Goal: Task Accomplishment & Management: Use online tool/utility

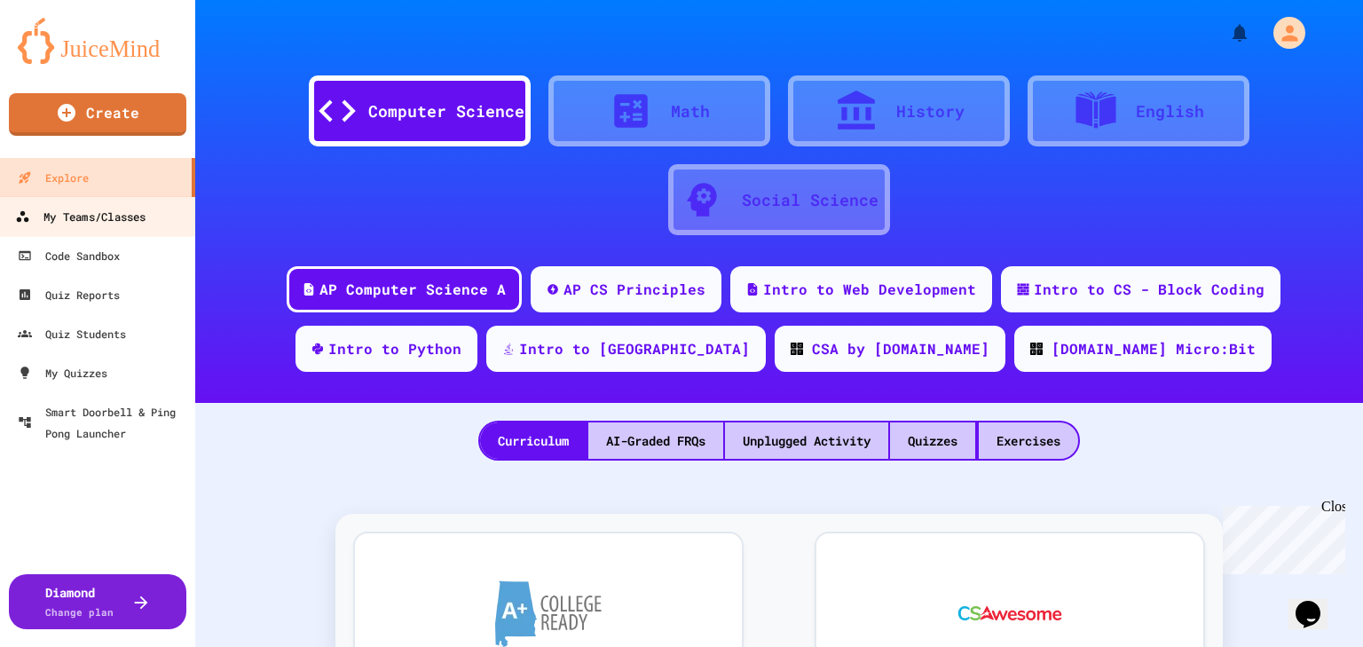
click at [106, 220] on div "My Teams/Classes" at bounding box center [80, 217] width 130 height 22
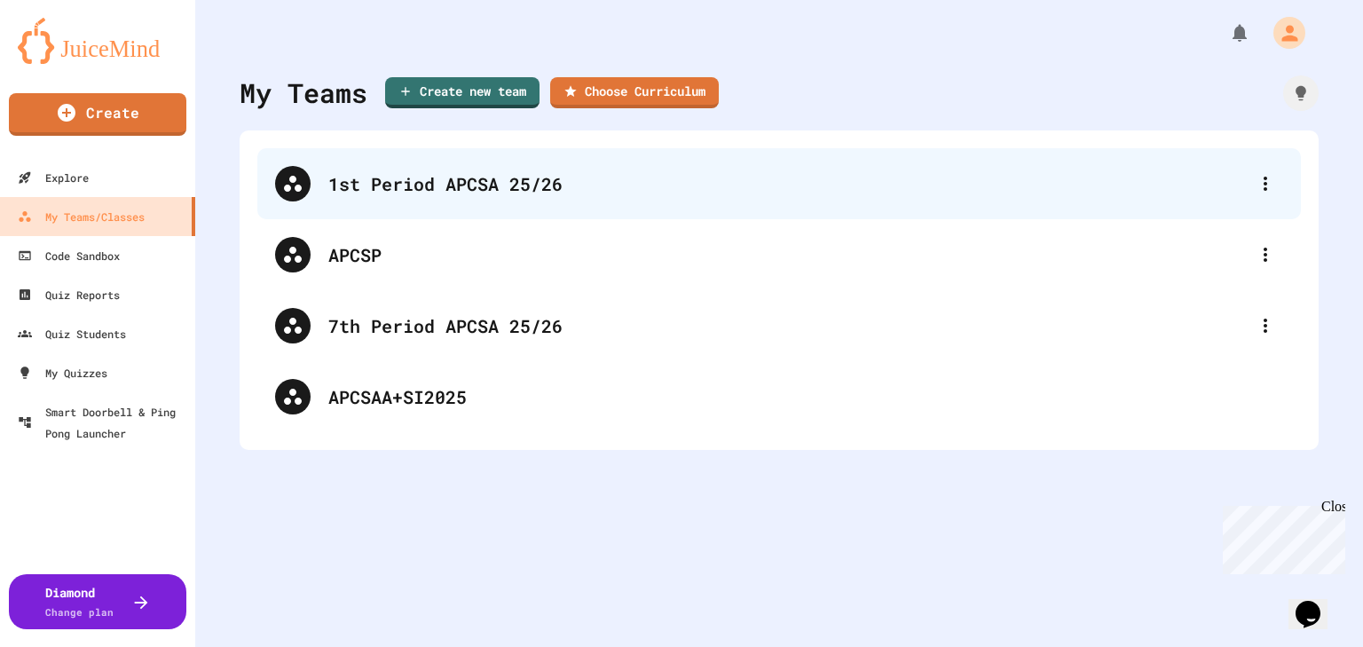
click at [433, 192] on div "1st Period APCSA 25/26" at bounding box center [787, 183] width 919 height 27
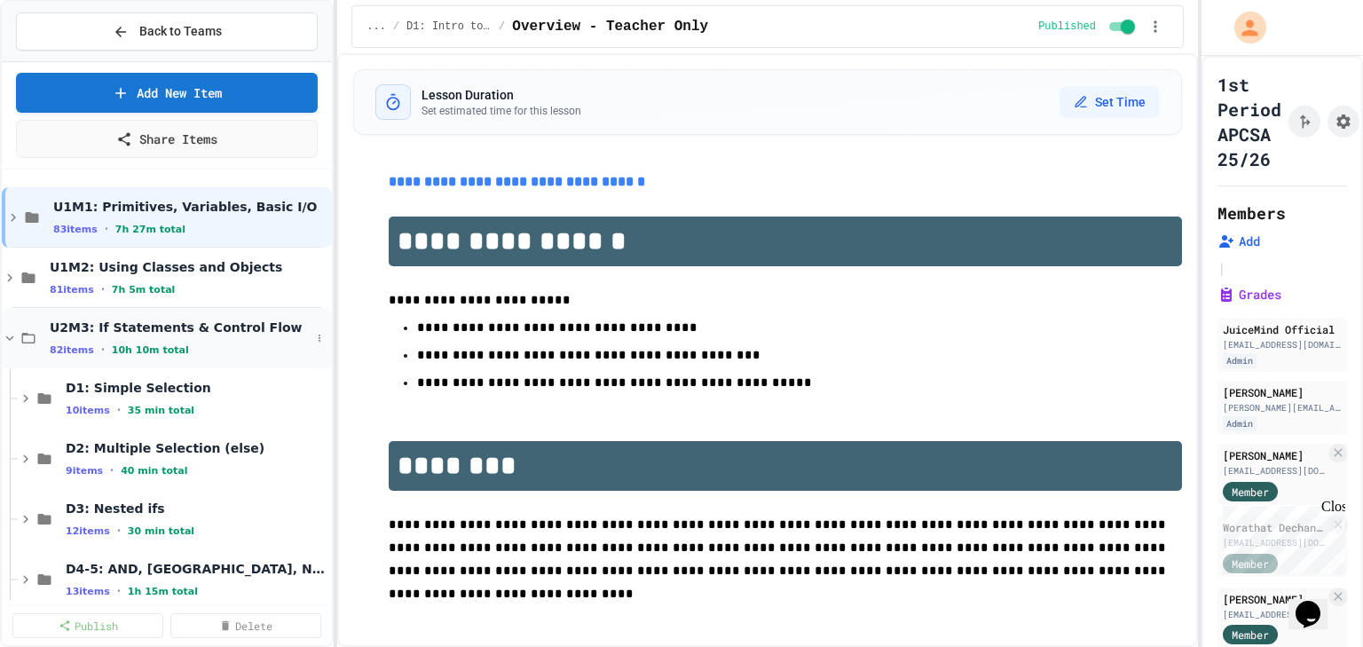
click at [11, 335] on icon at bounding box center [10, 337] width 8 height 5
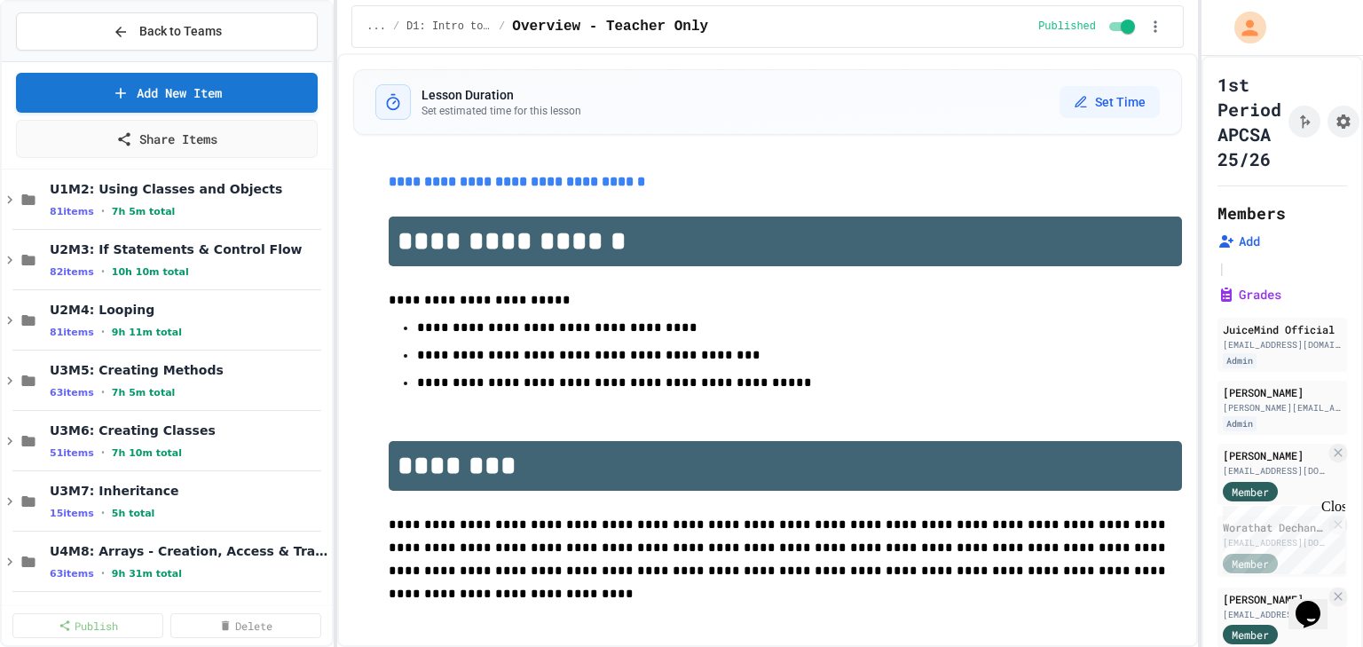
scroll to position [80, 0]
click at [6, 259] on icon at bounding box center [10, 258] width 16 height 16
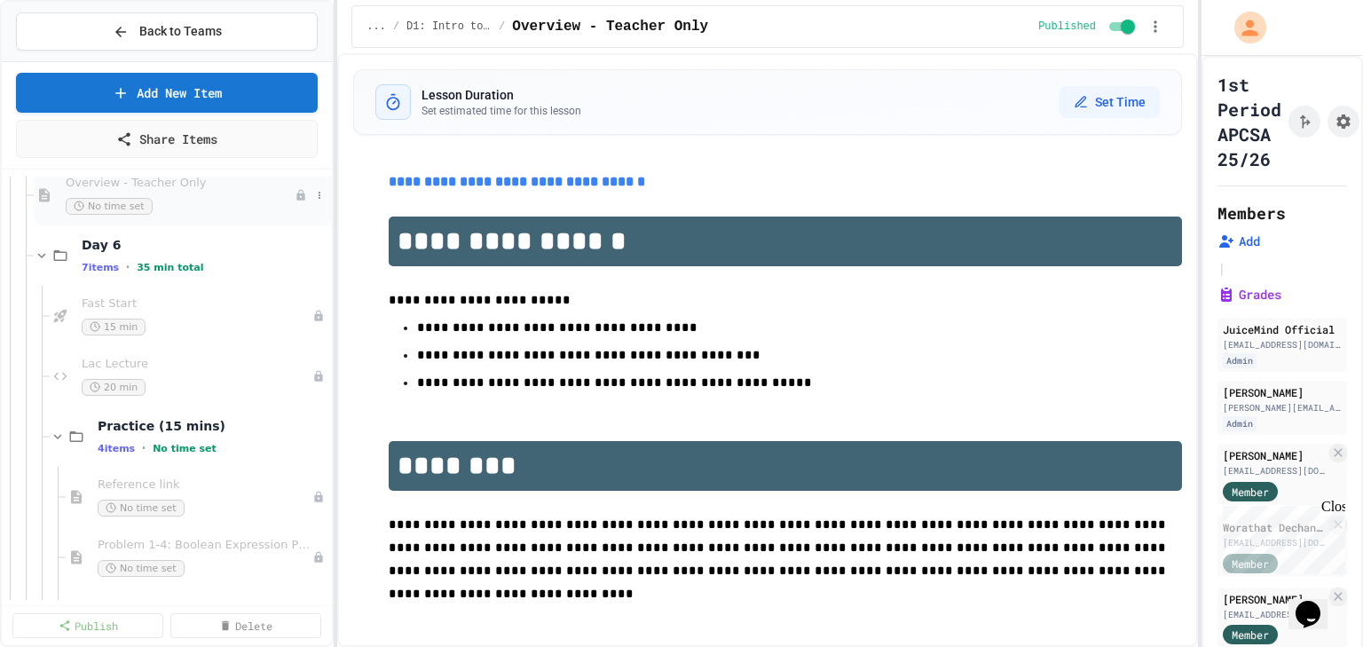
scroll to position [506, 0]
click at [157, 310] on div "Fast Start 15 min" at bounding box center [188, 314] width 213 height 39
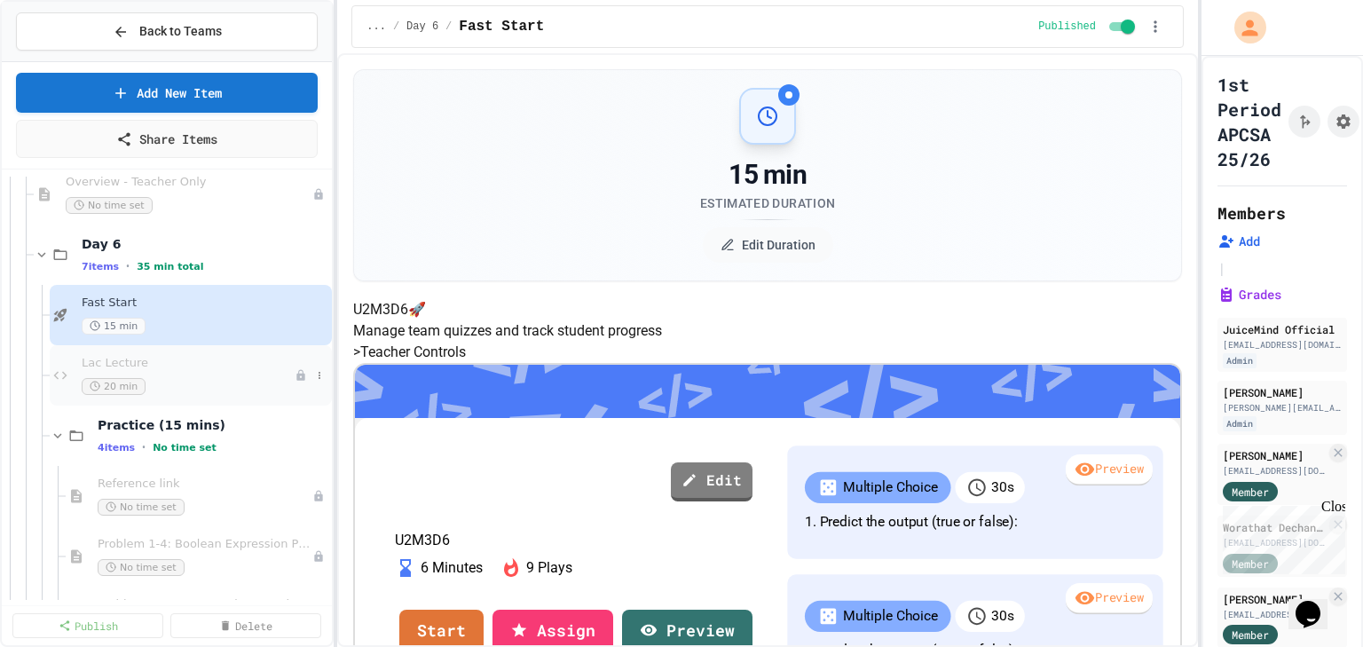
click at [193, 380] on div "20 min" at bounding box center [188, 386] width 213 height 17
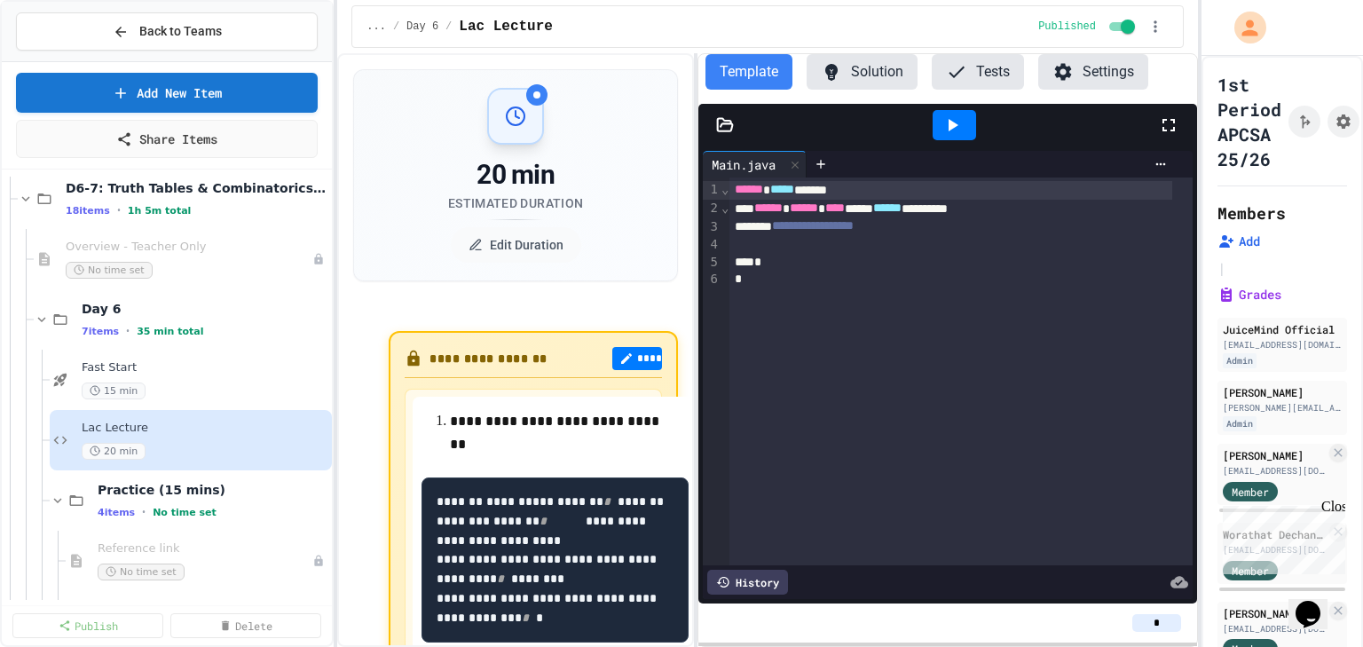
scroll to position [435, 0]
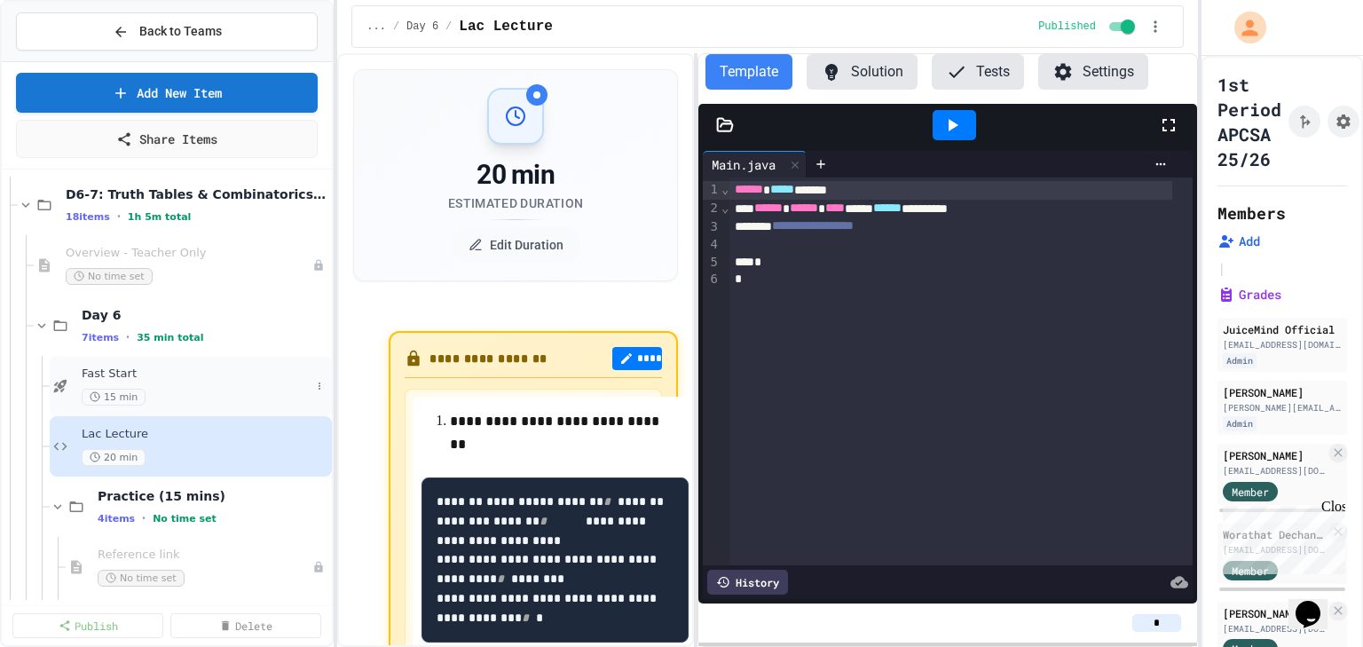
click at [151, 378] on span "Fast Start" at bounding box center [196, 373] width 229 height 15
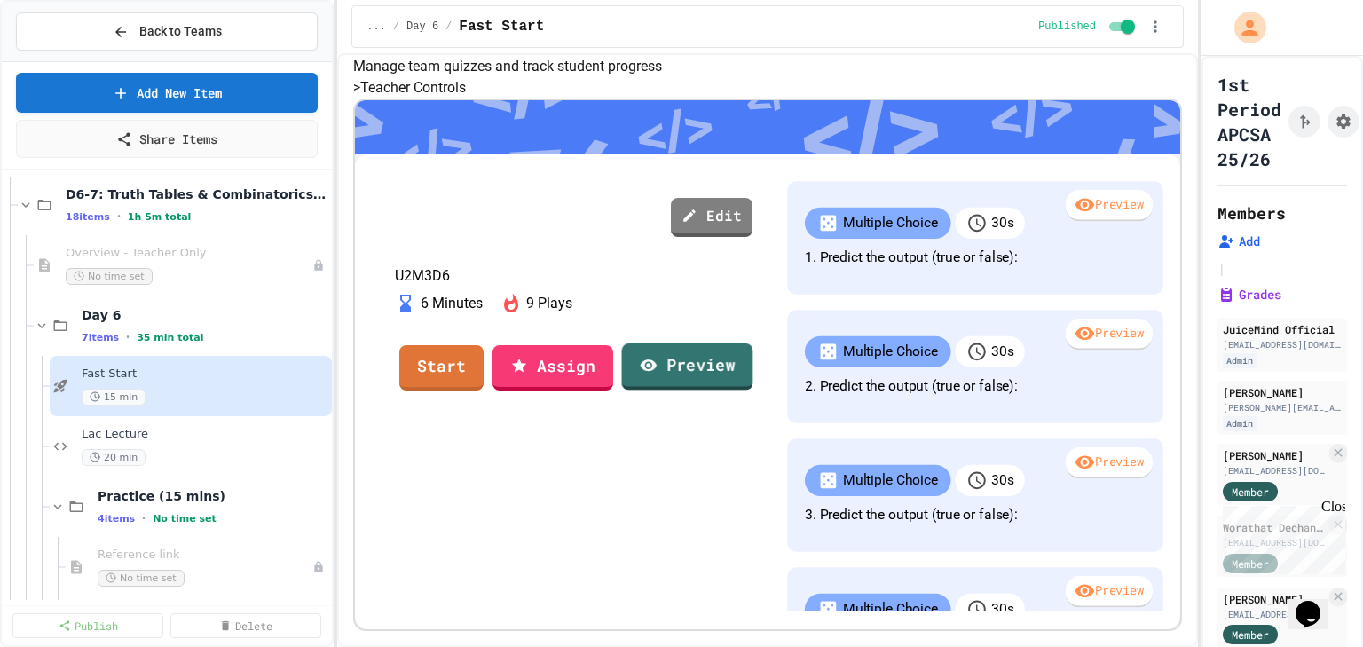
scroll to position [426, 0]
click at [482, 375] on link "Start" at bounding box center [441, 366] width 83 height 48
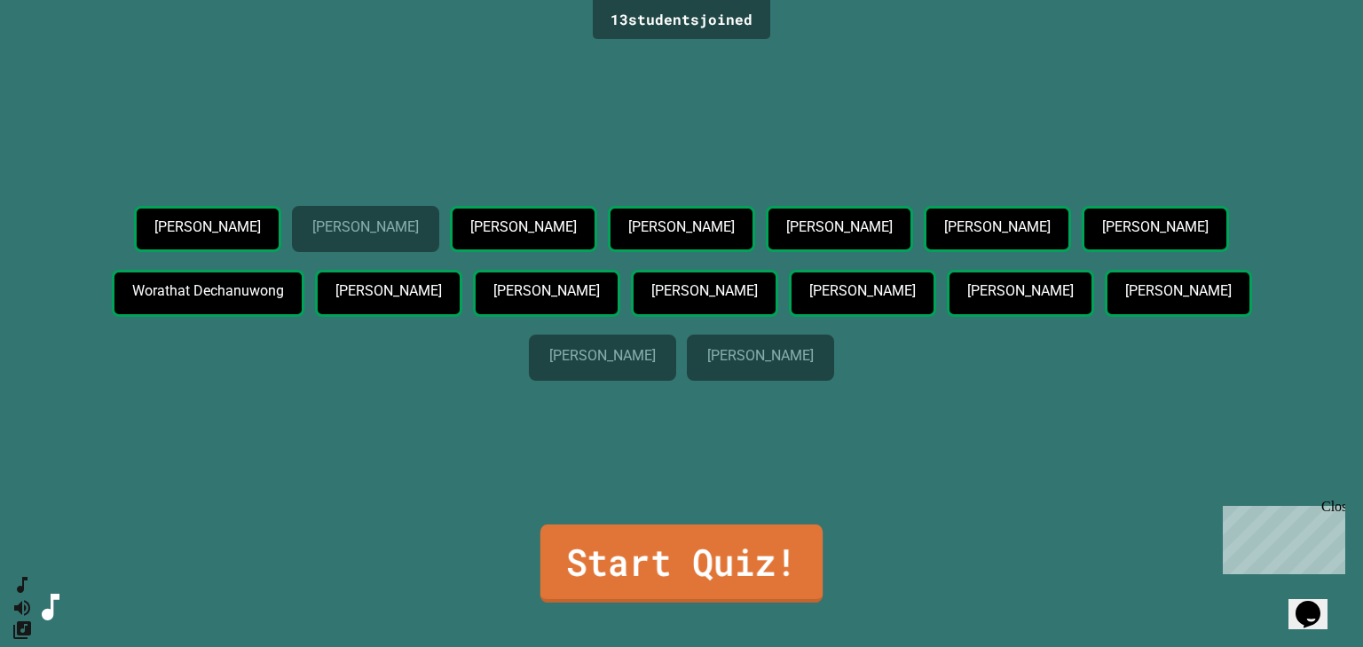
click at [708, 550] on link "Start Quiz!" at bounding box center [681, 563] width 282 height 78
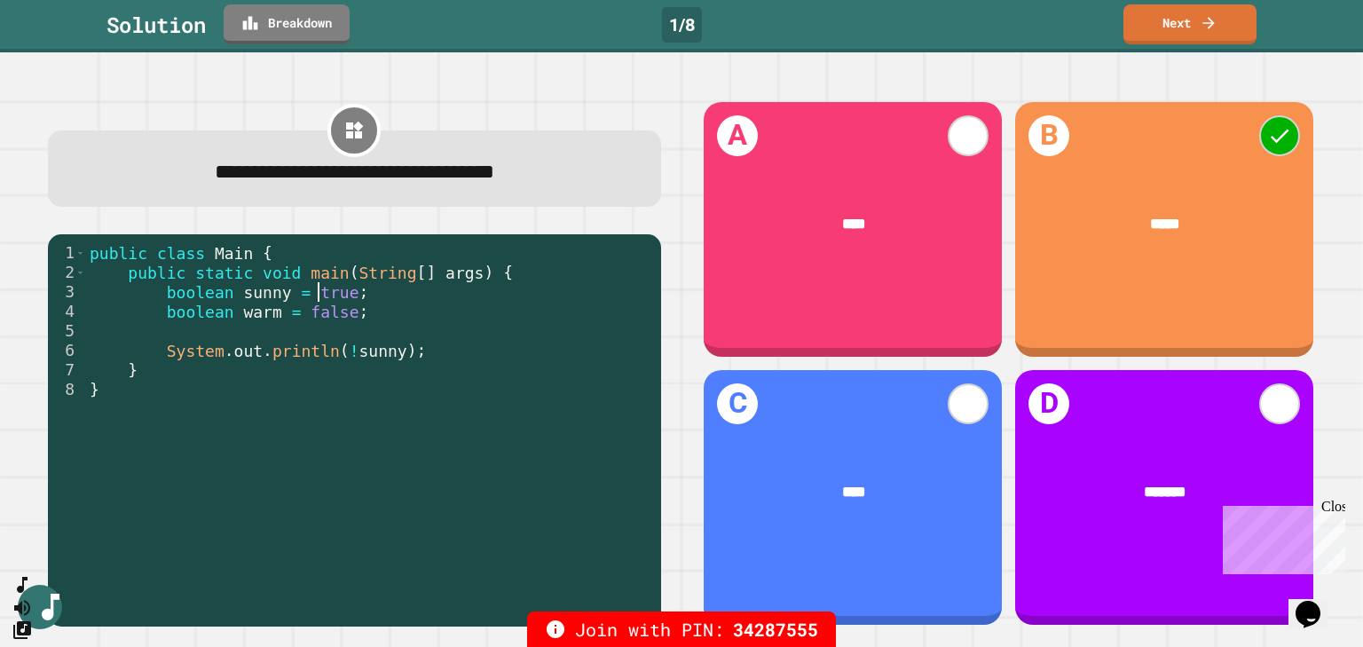
click at [316, 295] on div "public class Main { public static void main ( String [ ] args ) { boolean sunny…" at bounding box center [369, 428] width 566 height 371
click at [1196, 13] on link "Next" at bounding box center [1189, 23] width 131 height 42
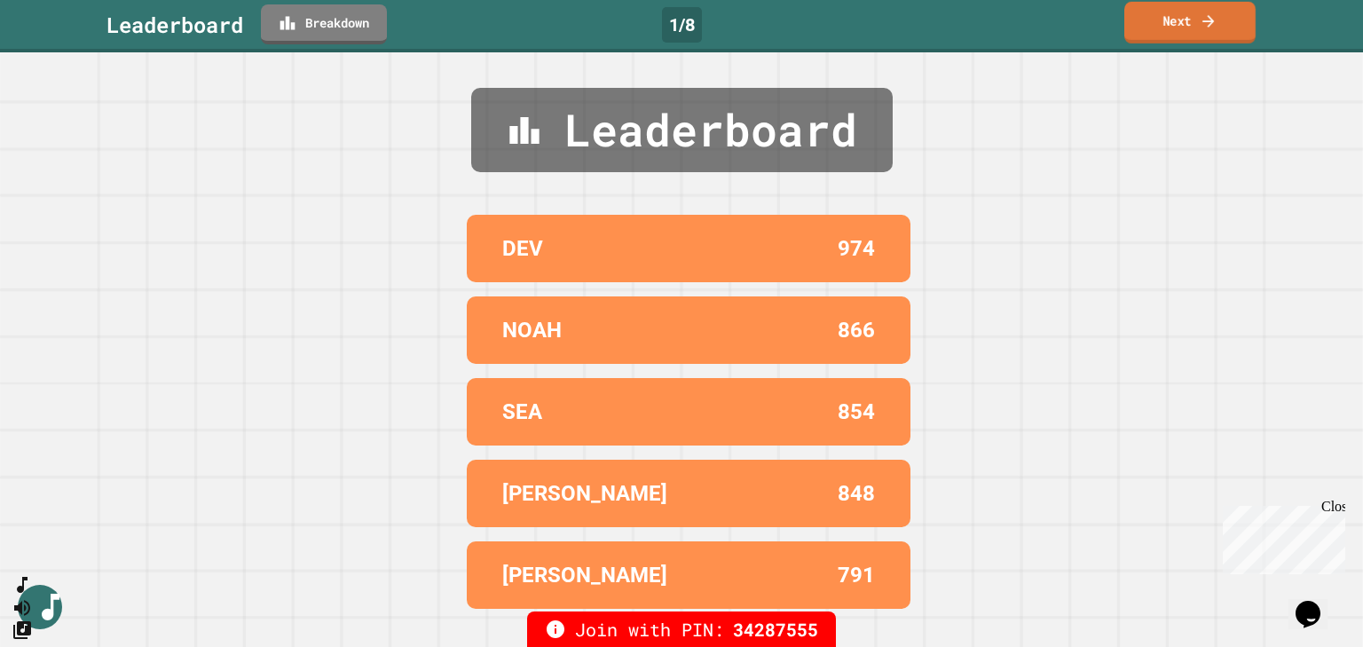
click at [1179, 25] on link "Next" at bounding box center [1189, 23] width 131 height 42
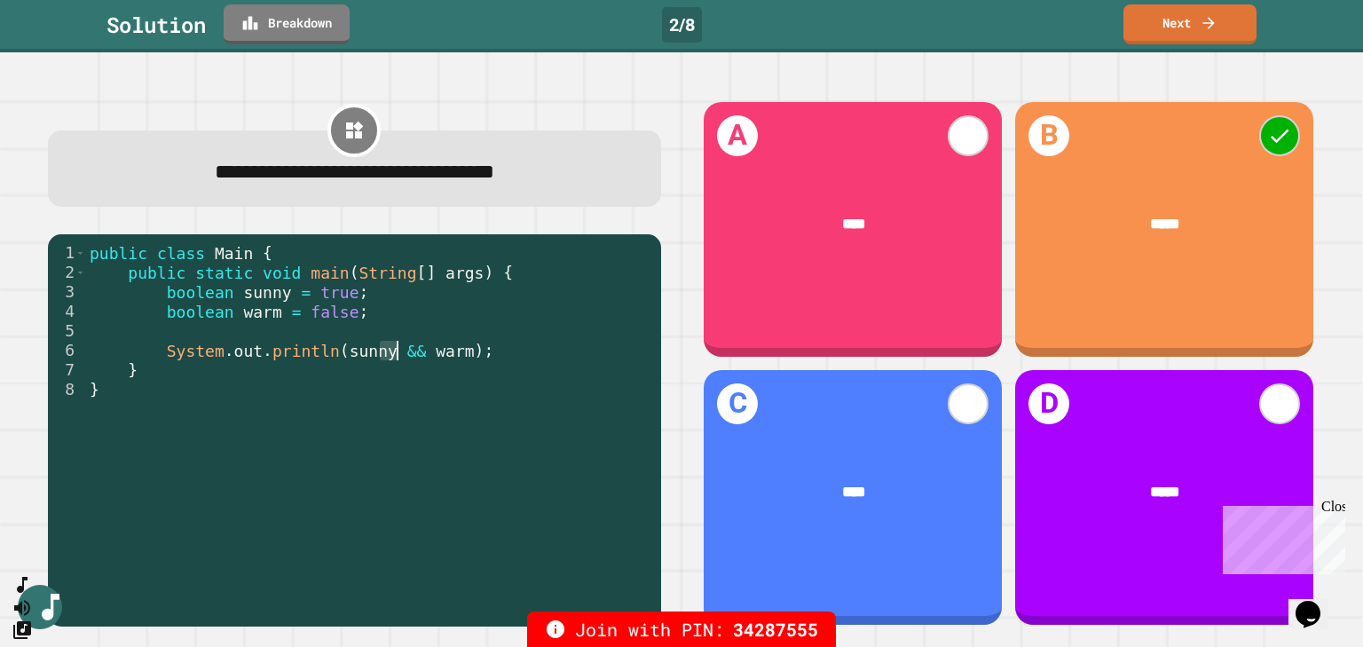
drag, startPoint x: 380, startPoint y: 351, endPoint x: 397, endPoint y: 356, distance: 17.7
click at [397, 356] on div "public class Main { public static void main ( String [ ] args ) { boolean sunny…" at bounding box center [369, 428] width 566 height 371
click at [1174, 13] on link "Next" at bounding box center [1189, 23] width 131 height 42
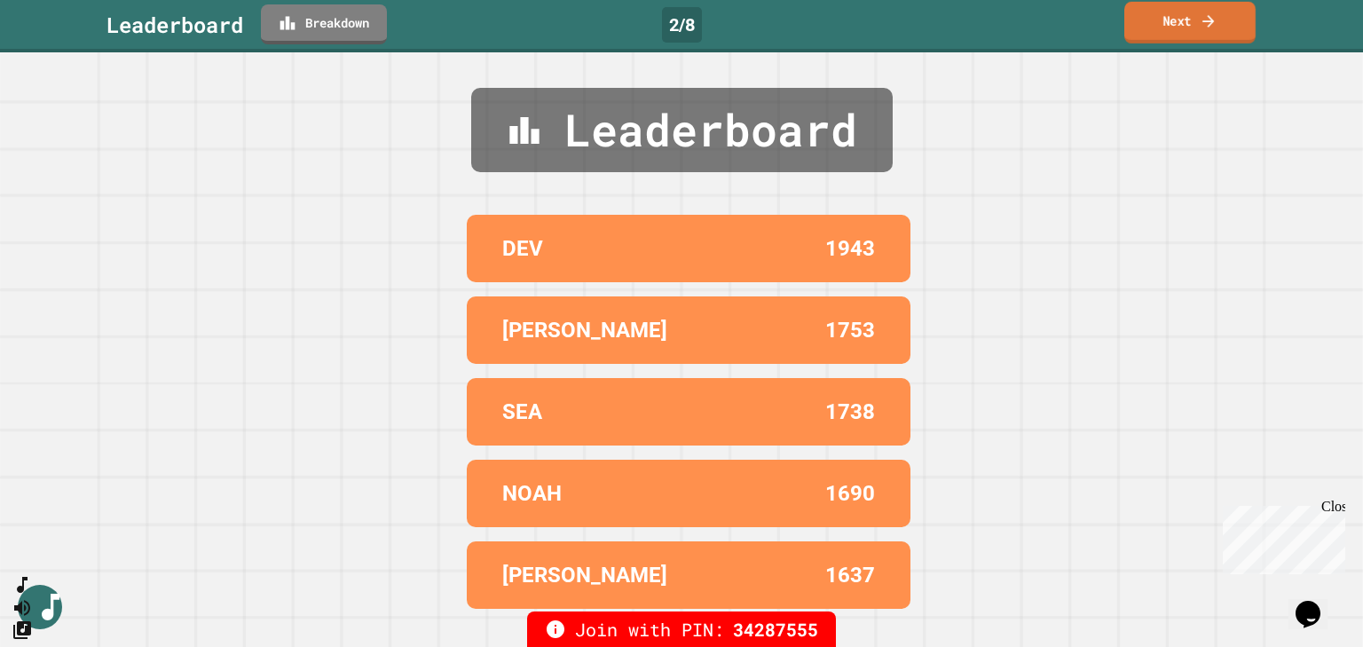
click at [1170, 16] on link "Next" at bounding box center [1189, 23] width 131 height 42
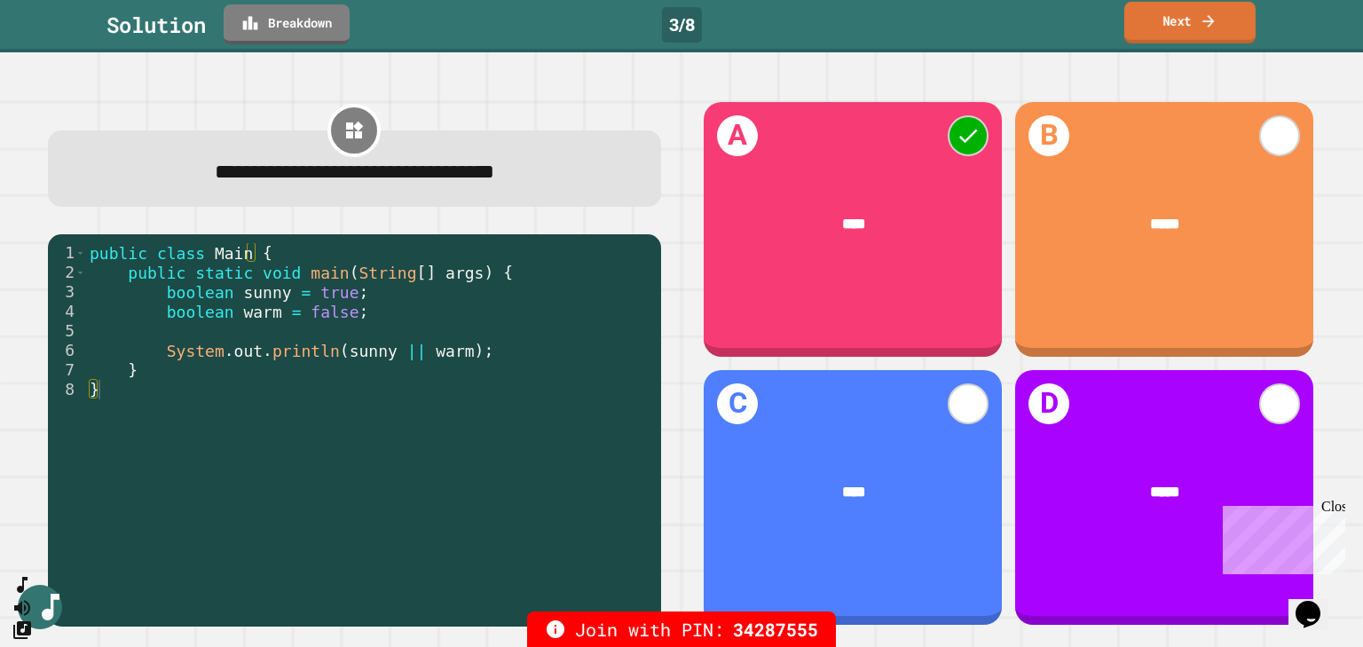
click at [1210, 18] on icon at bounding box center [1209, 21] width 18 height 19
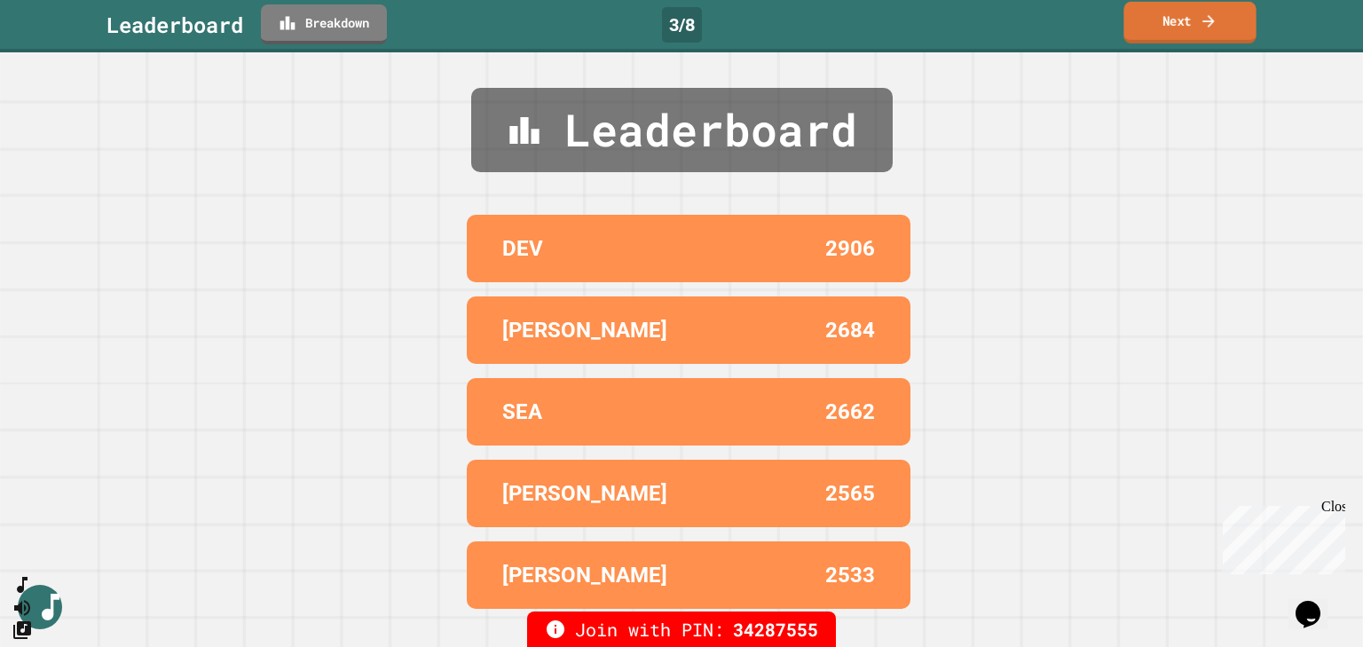
click at [1178, 21] on link "Next" at bounding box center [1189, 23] width 132 height 42
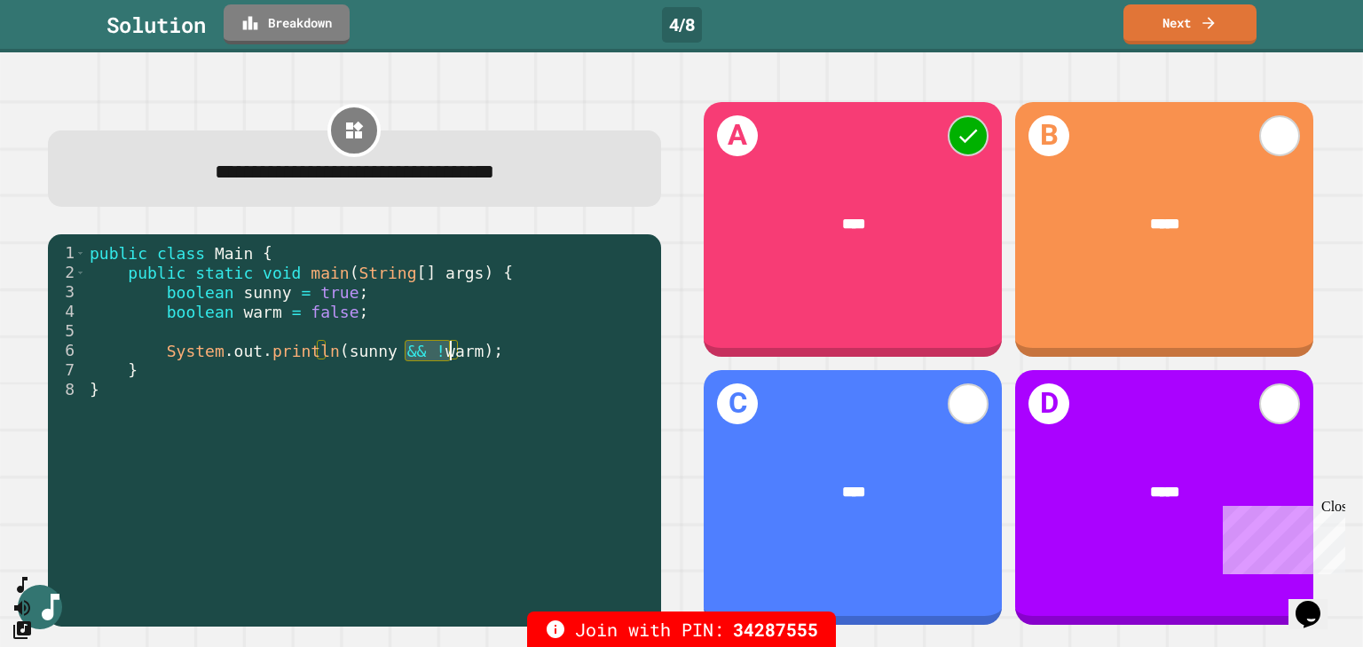
drag, startPoint x: 405, startPoint y: 352, endPoint x: 451, endPoint y: 361, distance: 47.0
click at [451, 361] on div "public class Main { public static void main ( String [ ] args ) { boolean sunny…" at bounding box center [369, 428] width 566 height 371
click at [1167, 27] on link "Next" at bounding box center [1189, 23] width 131 height 42
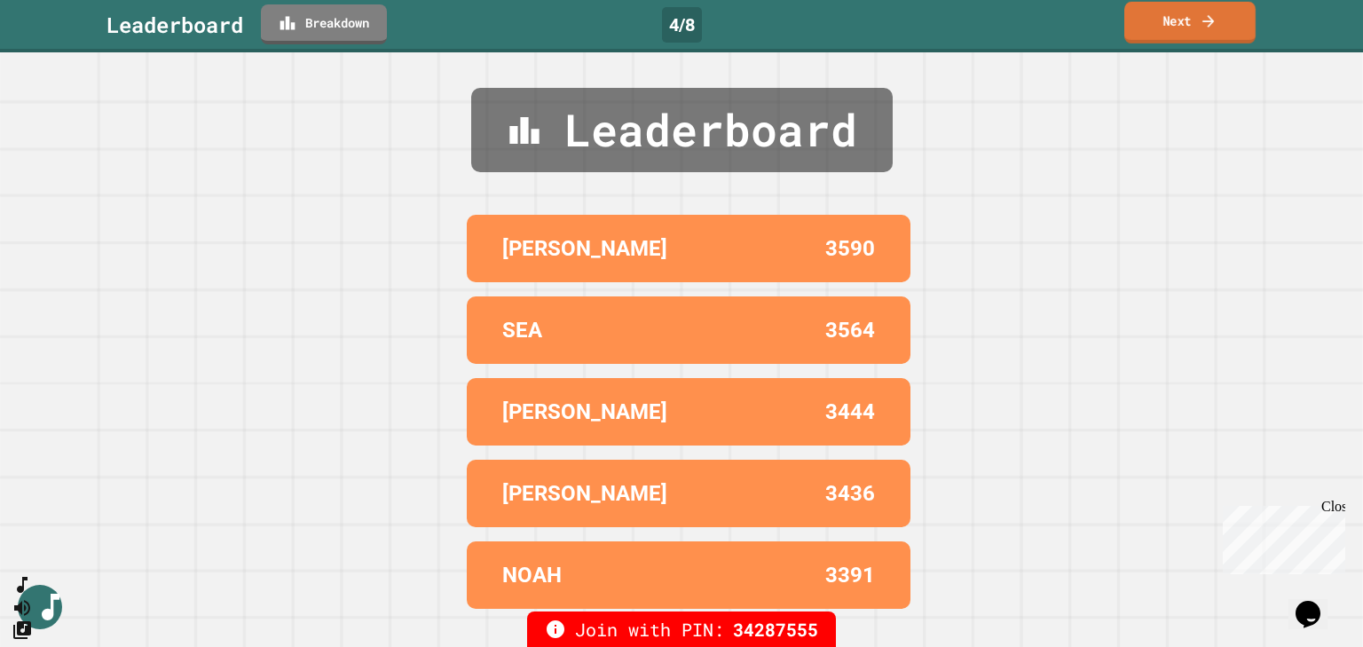
click at [1176, 30] on link "Next" at bounding box center [1189, 23] width 131 height 42
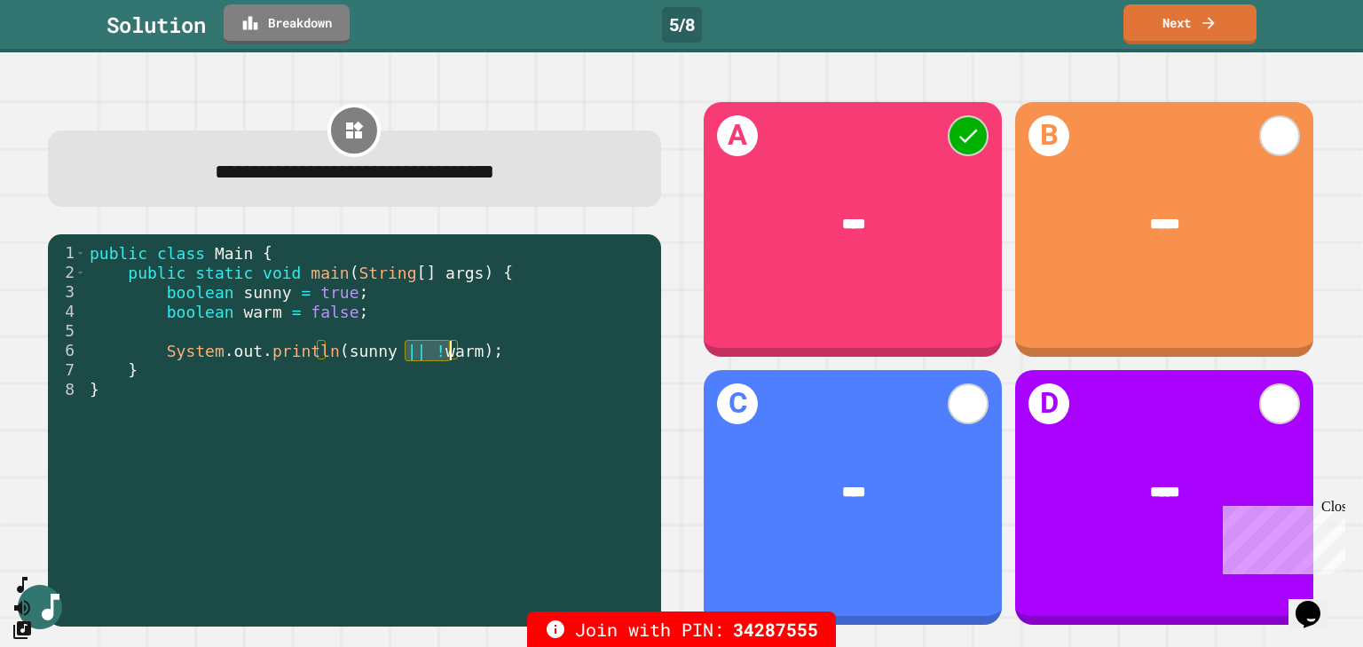
drag, startPoint x: 406, startPoint y: 355, endPoint x: 453, endPoint y: 356, distance: 46.2
click at [453, 356] on div "public class Main { public static void main ( String [ ] args ) { boolean sunny…" at bounding box center [369, 428] width 566 height 371
click at [1166, 31] on link "Next" at bounding box center [1190, 23] width 132 height 42
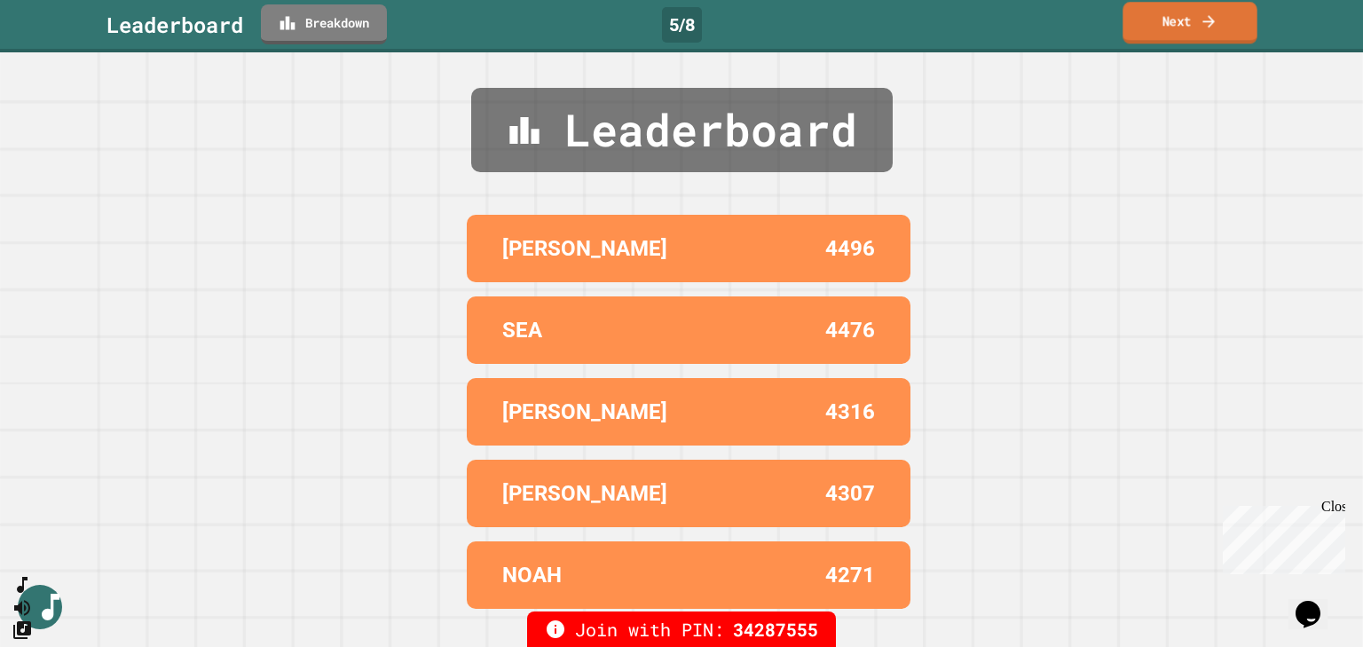
click at [1162, 25] on link "Next" at bounding box center [1190, 23] width 134 height 42
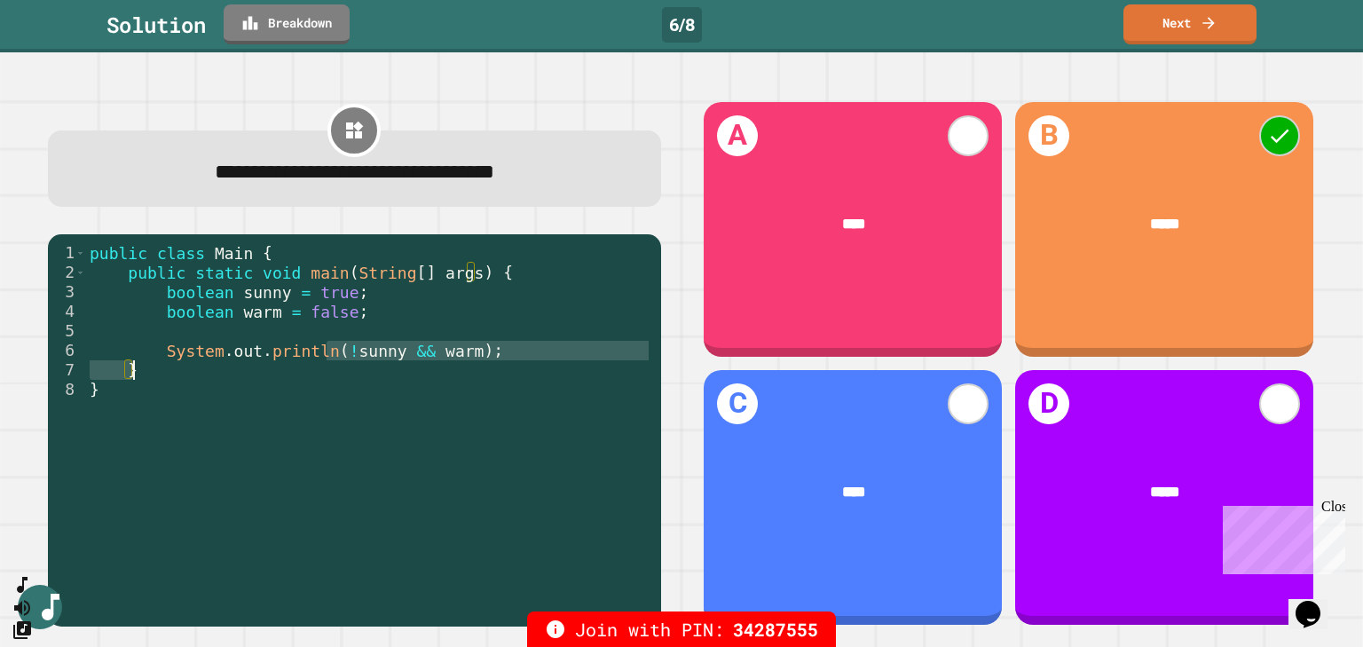
drag, startPoint x: 327, startPoint y: 355, endPoint x: 369, endPoint y: 362, distance: 43.2
click at [369, 362] on div "public class Main { public static void main ( String [ ] args ) { boolean sunny…" at bounding box center [369, 428] width 566 height 371
click at [1211, 20] on icon at bounding box center [1208, 20] width 12 height 12
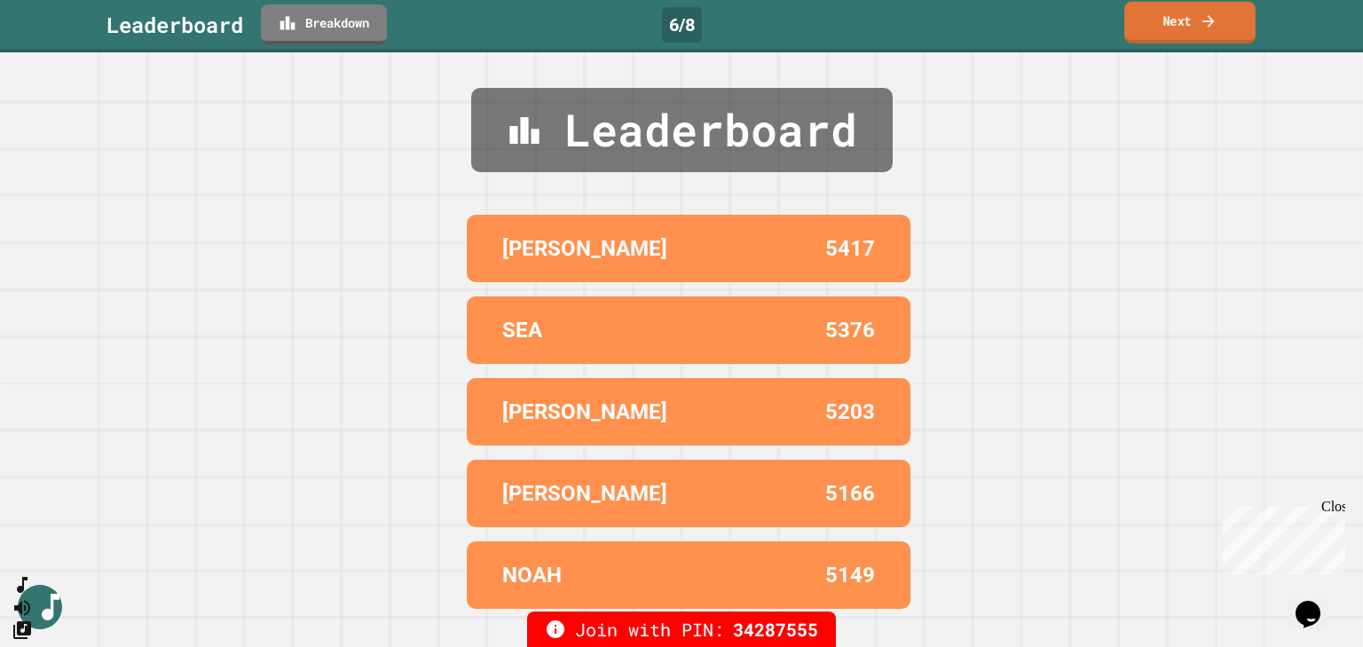
click at [1212, 20] on icon at bounding box center [1208, 20] width 12 height 12
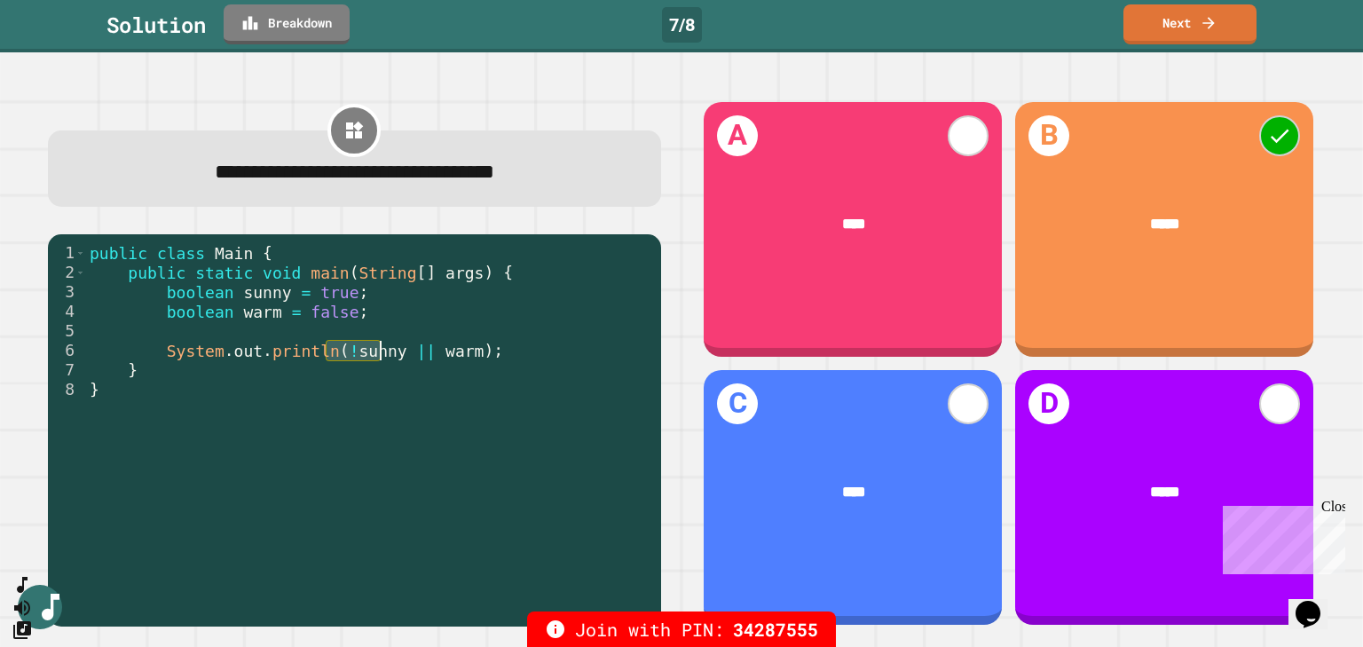
drag, startPoint x: 326, startPoint y: 361, endPoint x: 375, endPoint y: 360, distance: 49.7
click at [375, 360] on div "public class Main { public static void main ( String [ ] args ) { boolean sunny…" at bounding box center [369, 428] width 566 height 371
drag, startPoint x: 413, startPoint y: 355, endPoint x: 460, endPoint y: 356, distance: 47.0
click at [460, 356] on div "public class Main { public static void main ( String [ ] args ) { boolean sunny…" at bounding box center [369, 428] width 566 height 371
click at [1186, 18] on link "Next" at bounding box center [1189, 23] width 129 height 42
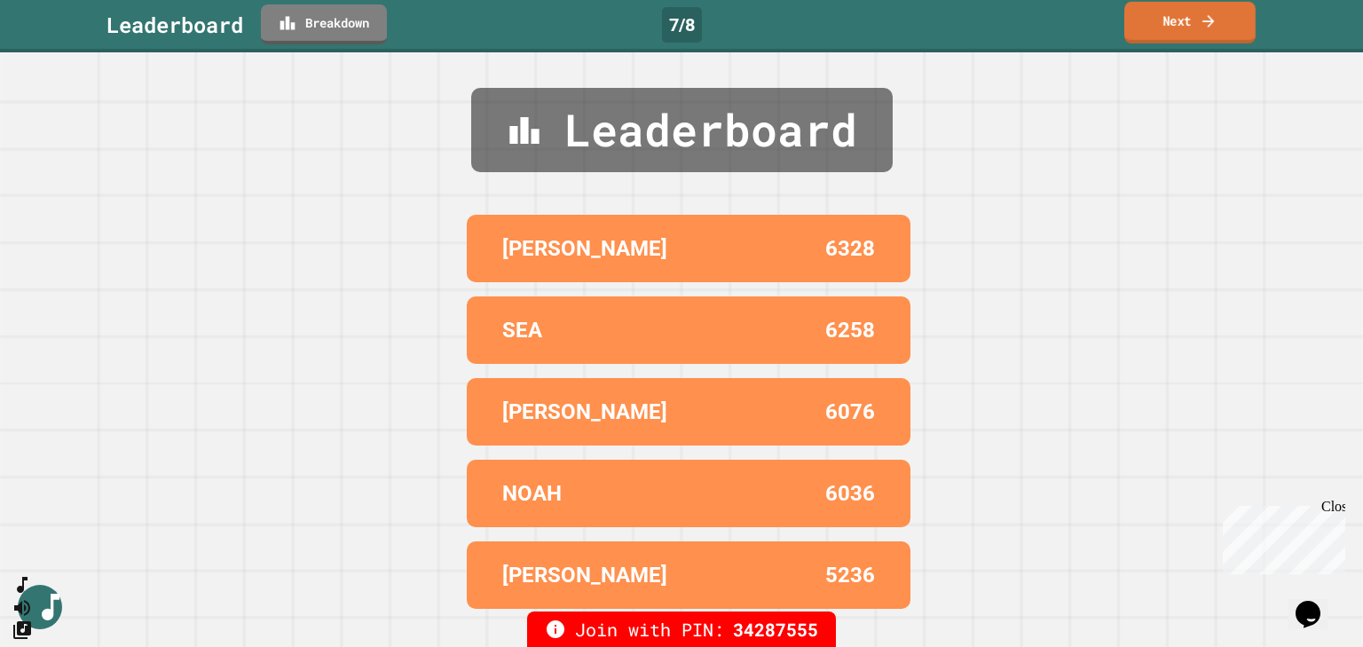
click at [1186, 22] on link "Next" at bounding box center [1189, 23] width 131 height 42
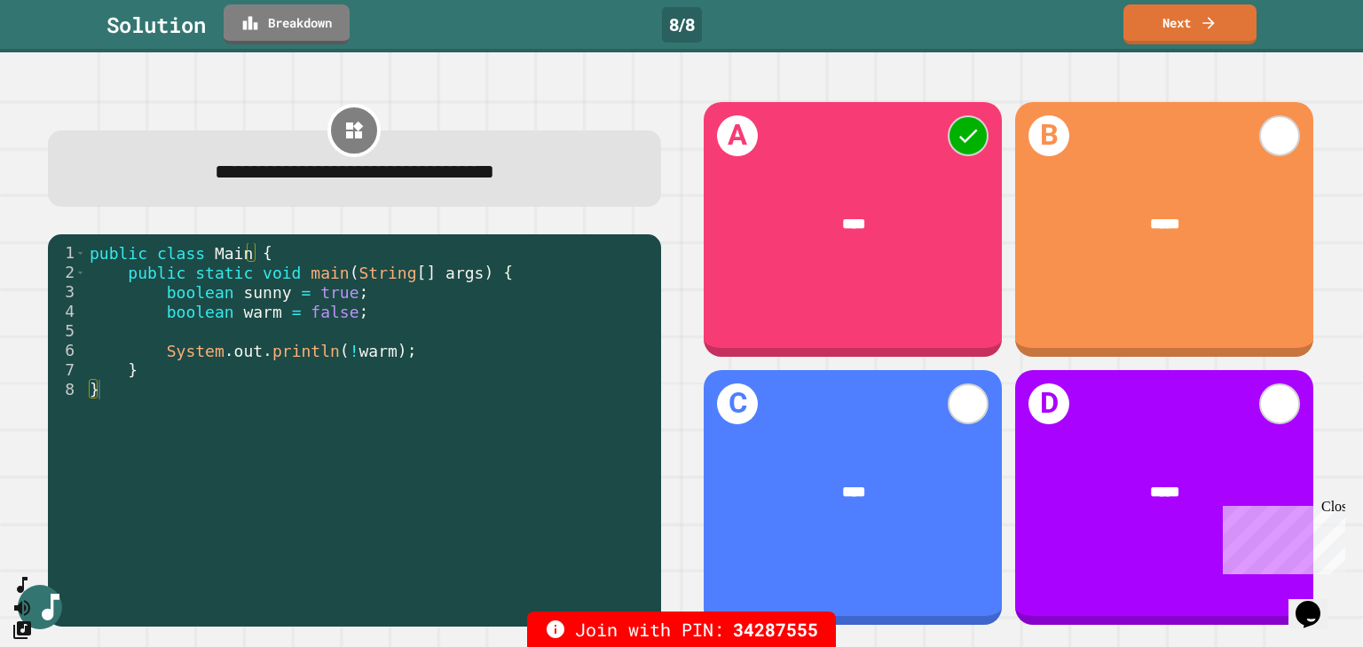
click at [348, 353] on div "public class Main { public static void main ( String [ ] args ) { boolean sunny…" at bounding box center [369, 428] width 566 height 371
click at [1175, 32] on link "Next" at bounding box center [1190, 23] width 130 height 42
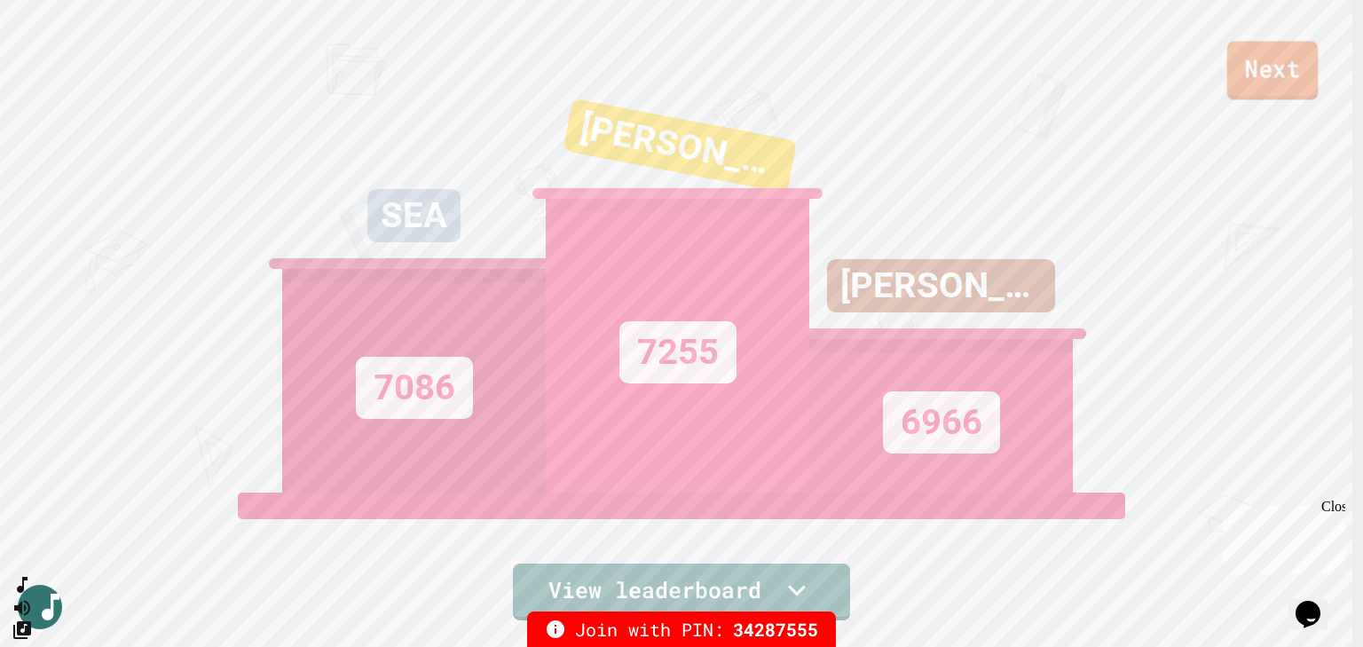
click at [1286, 66] on link "Next" at bounding box center [1272, 70] width 91 height 59
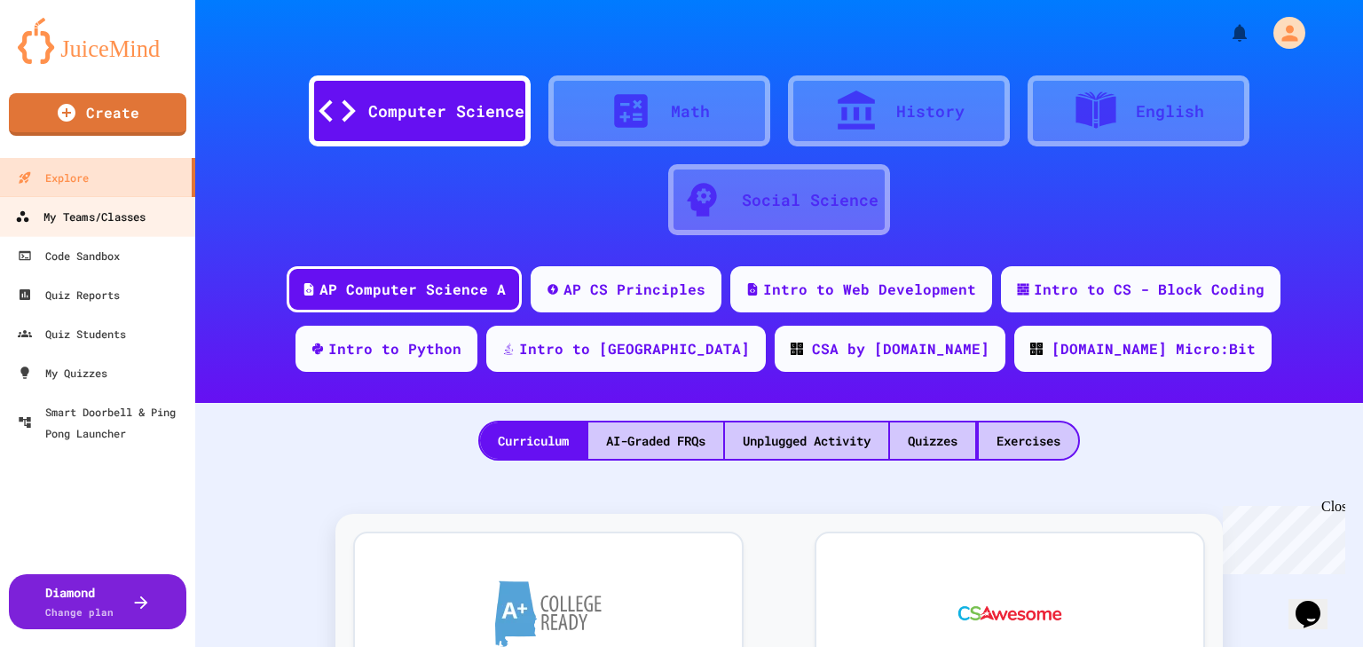
click at [98, 218] on div "My Teams/Classes" at bounding box center [80, 217] width 130 height 22
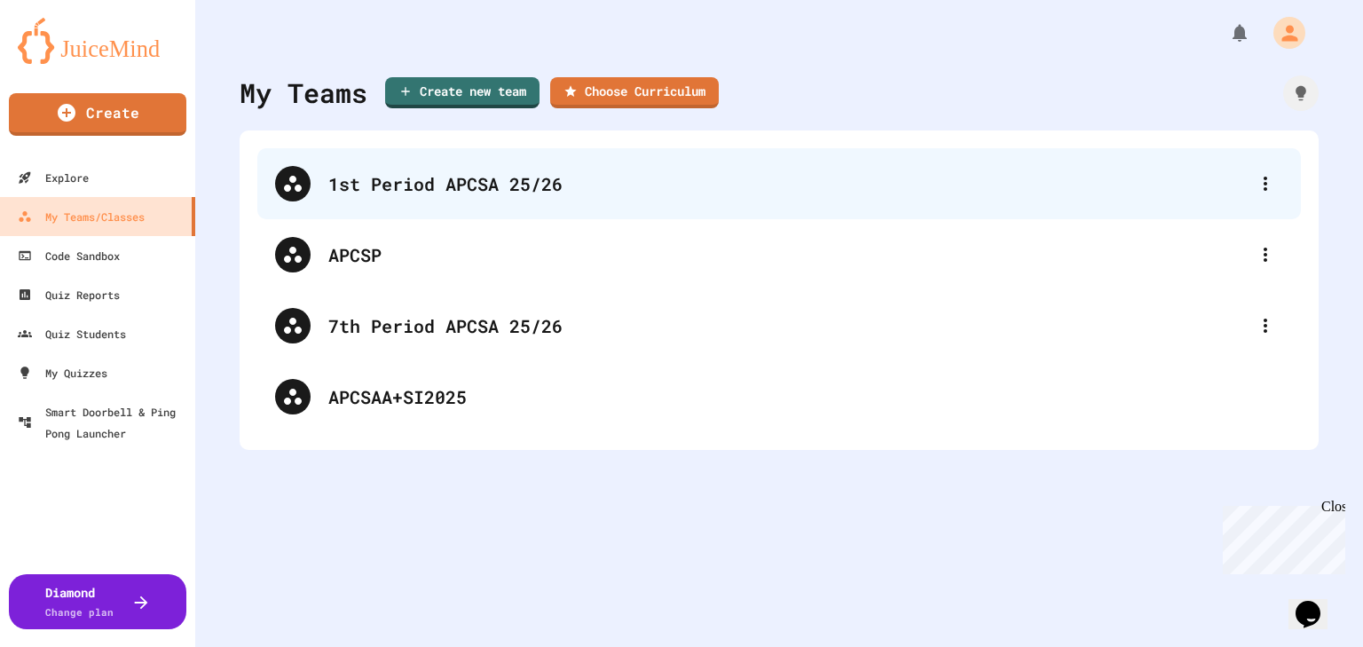
click at [394, 169] on div "1st Period APCSA 25/26" at bounding box center [779, 183] width 1044 height 71
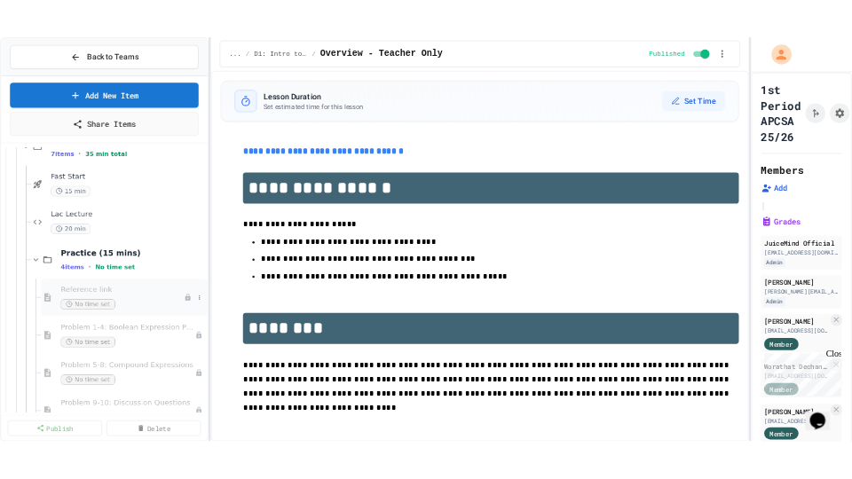
scroll to position [568, 0]
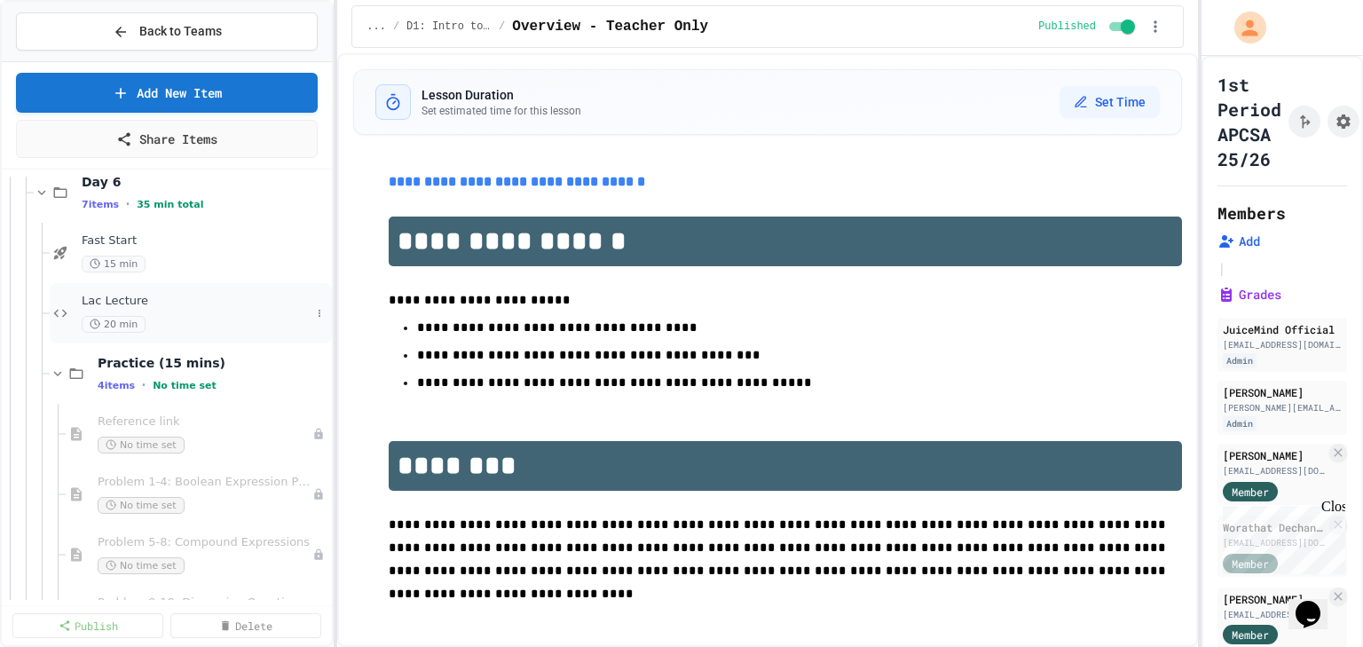
click at [184, 327] on div "20 min" at bounding box center [196, 324] width 229 height 17
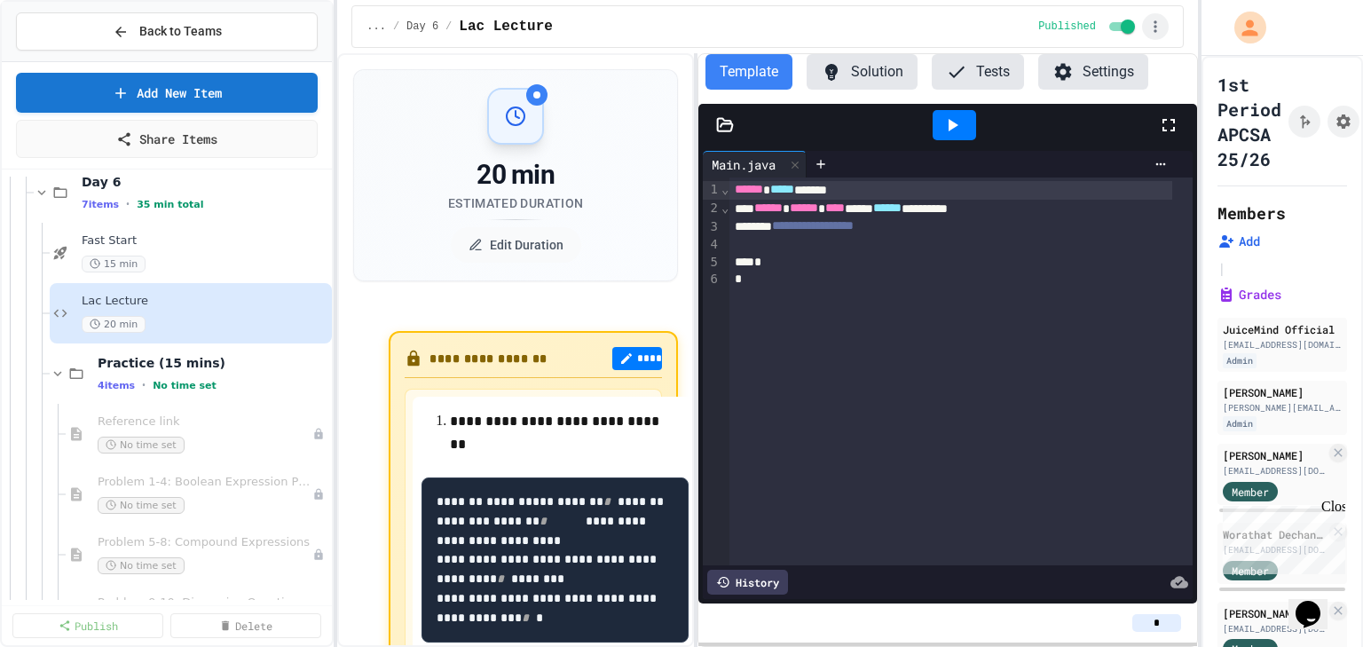
click at [1155, 30] on icon "button" at bounding box center [1155, 26] width 3 height 12
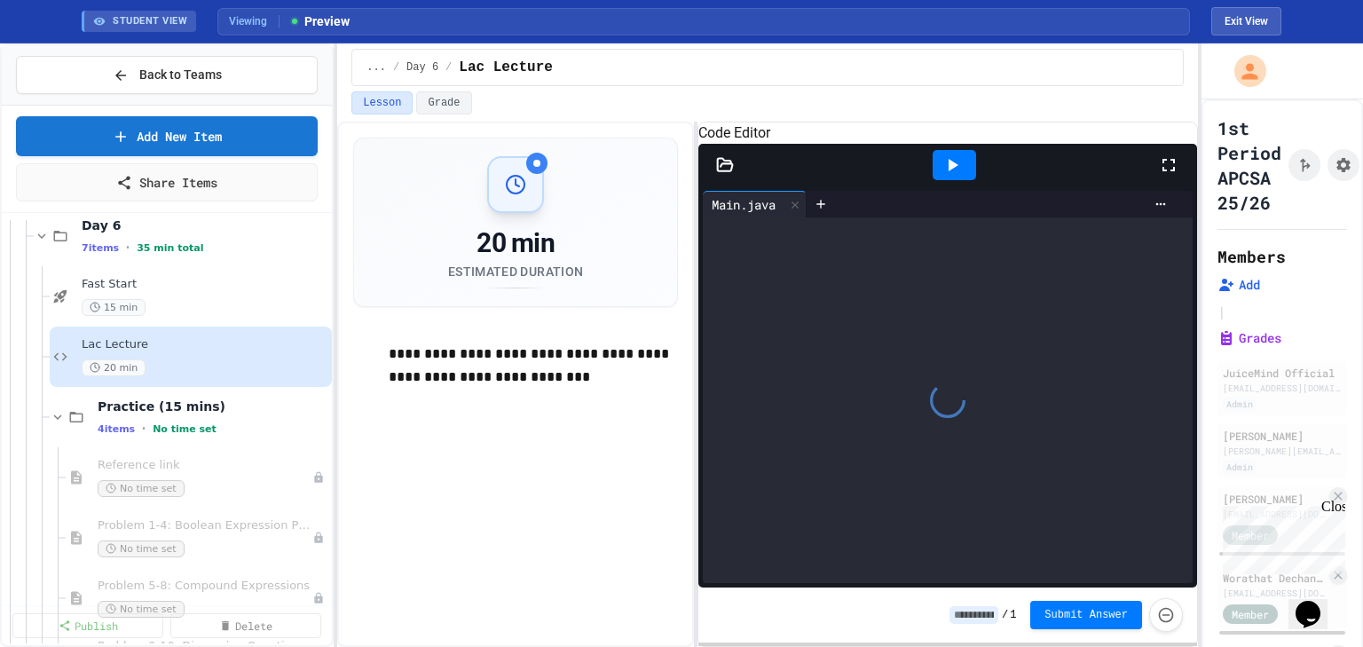
click at [1171, 176] on icon at bounding box center [1168, 164] width 21 height 21
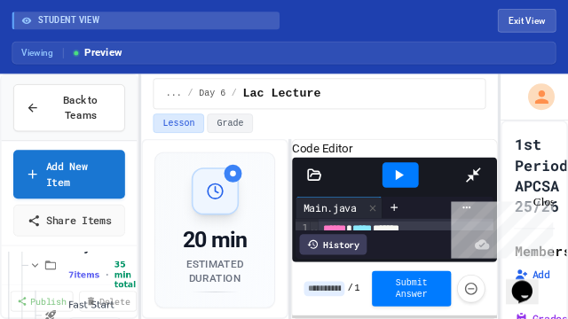
scroll to position [568, 0]
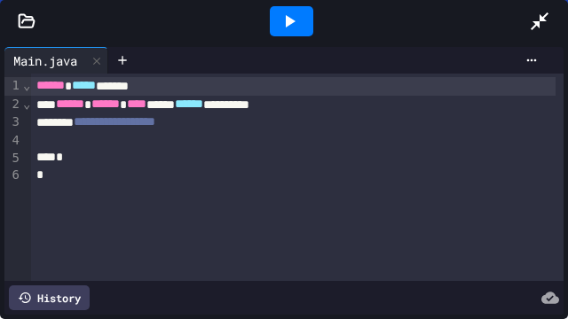
click at [235, 130] on div "**********" at bounding box center [293, 123] width 524 height 19
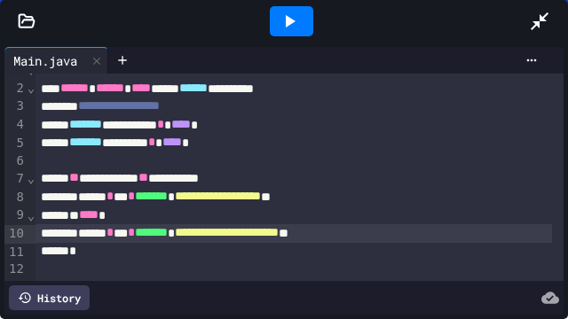
scroll to position [29, 0]
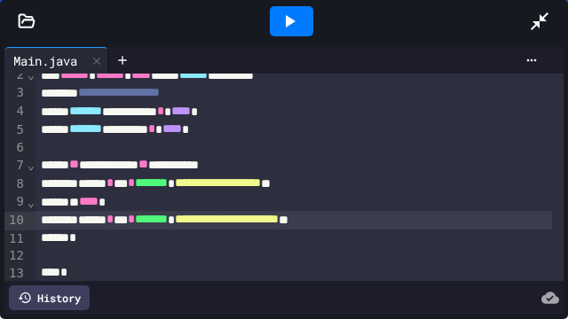
click at [294, 23] on icon at bounding box center [289, 21] width 21 height 21
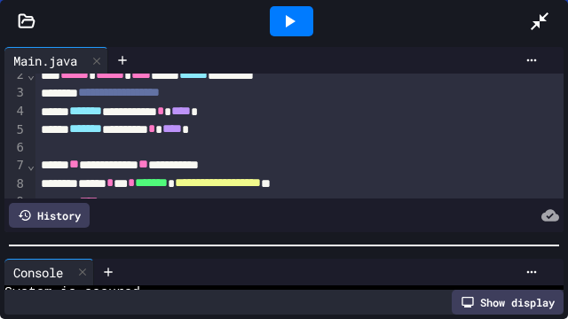
click at [201, 252] on div at bounding box center [284, 246] width 568 height 18
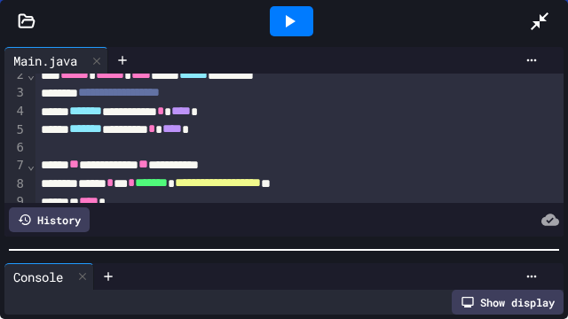
scroll to position [15, 0]
click at [182, 135] on span "****" at bounding box center [172, 128] width 20 height 12
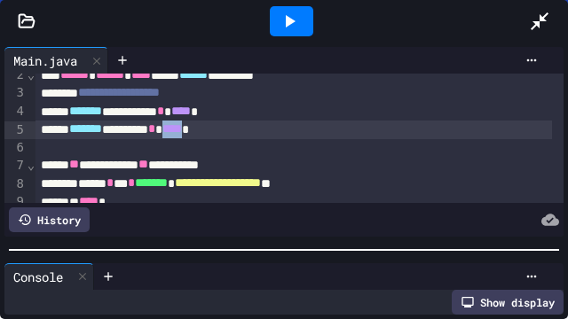
click at [182, 135] on span "****" at bounding box center [172, 128] width 20 height 12
click at [302, 137] on div "******* ******** * ***** *" at bounding box center [293, 130] width 516 height 19
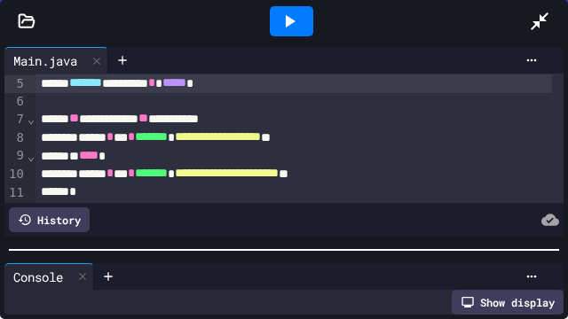
scroll to position [89, 0]
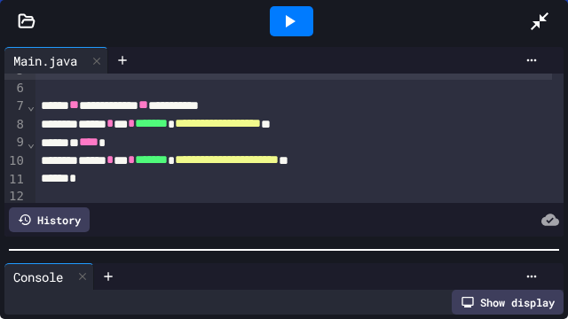
click at [286, 22] on icon at bounding box center [291, 21] width 10 height 12
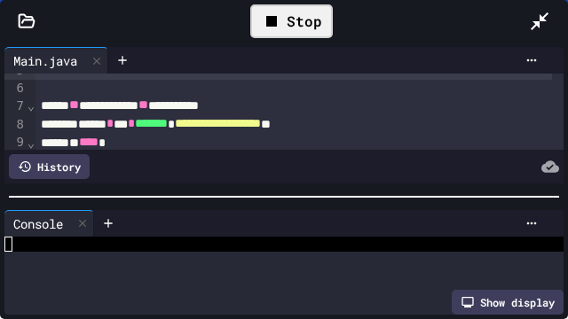
click at [277, 189] on div at bounding box center [284, 197] width 568 height 18
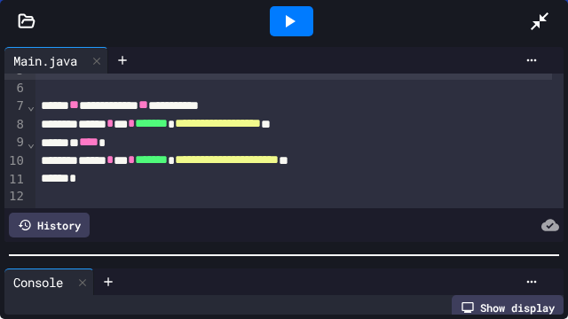
scroll to position [15, 0]
click at [254, 264] on div at bounding box center [284, 256] width 568 height 18
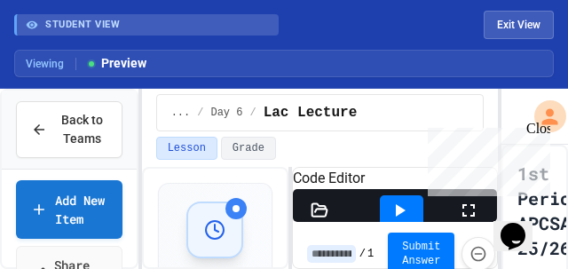
click at [465, 217] on icon at bounding box center [468, 210] width 12 height 12
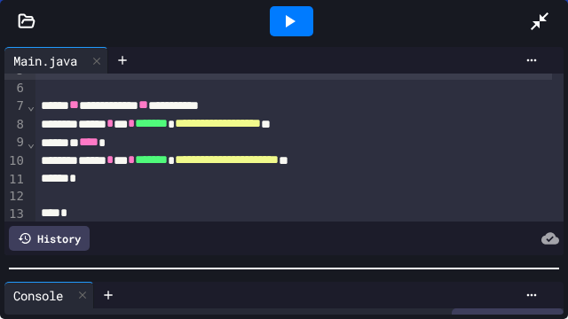
click at [130, 182] on div "*" at bounding box center [293, 179] width 516 height 18
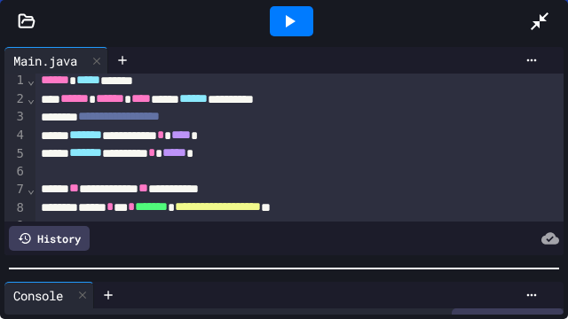
scroll to position [0, 0]
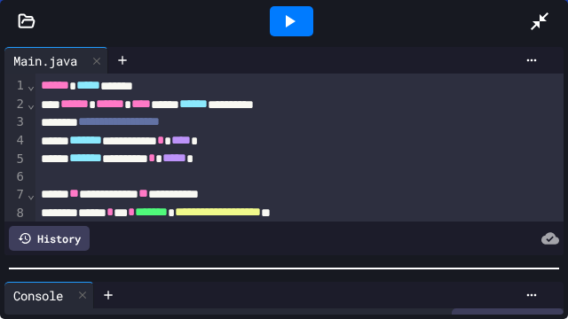
click at [38, 87] on div "****** ***** ******" at bounding box center [293, 86] width 516 height 19
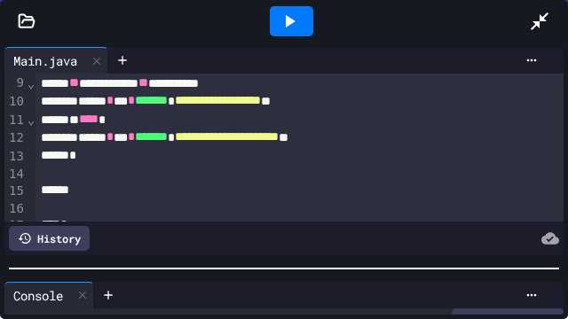
scroll to position [147, 0]
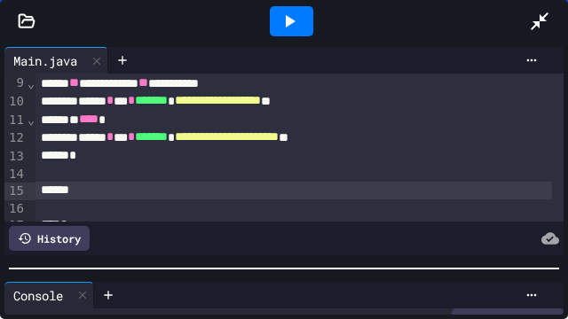
click at [91, 186] on div at bounding box center [293, 191] width 516 height 18
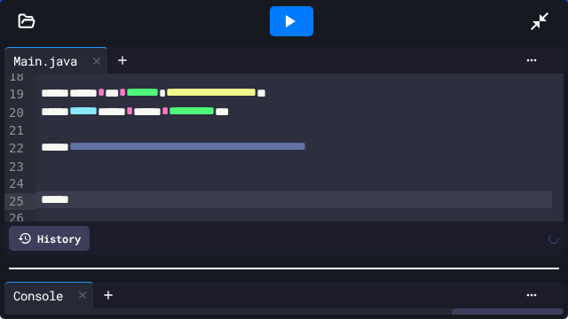
scroll to position [334, 0]
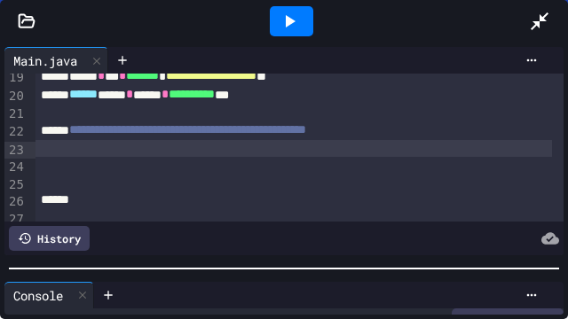
click at [134, 153] on div at bounding box center [293, 149] width 516 height 18
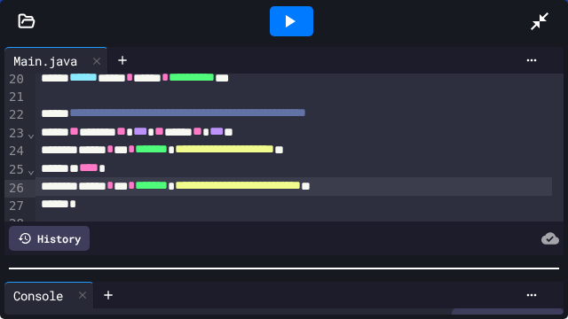
scroll to position [364, 0]
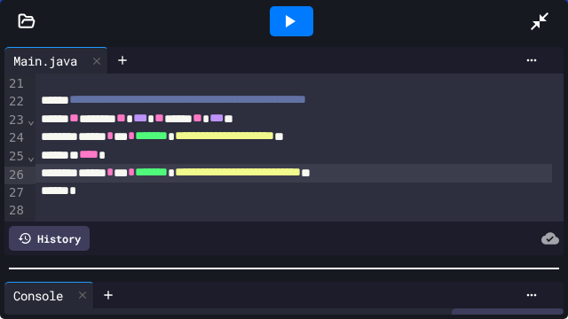
click at [298, 20] on icon at bounding box center [289, 21] width 21 height 21
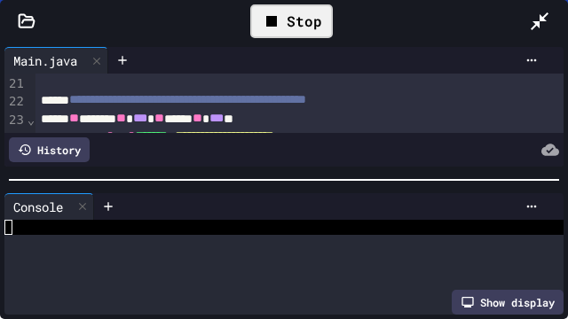
click at [256, 171] on div at bounding box center [284, 180] width 568 height 18
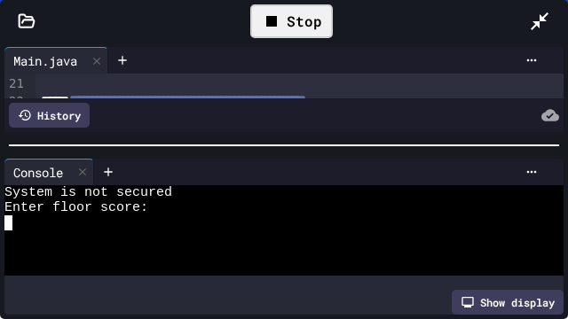
click at [176, 222] on div at bounding box center [275, 223] width 543 height 15
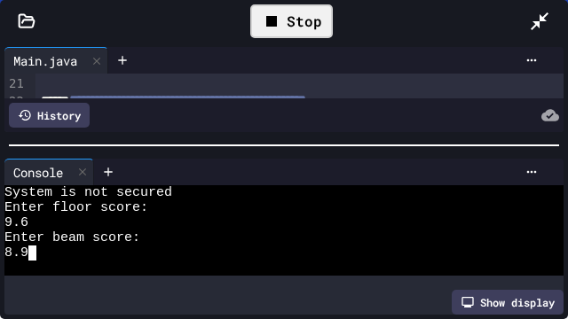
scroll to position [15, 0]
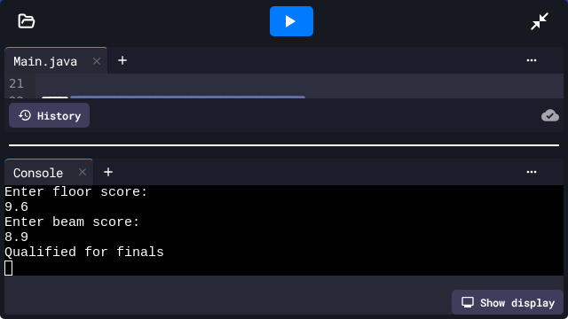
click at [294, 20] on icon at bounding box center [289, 21] width 21 height 21
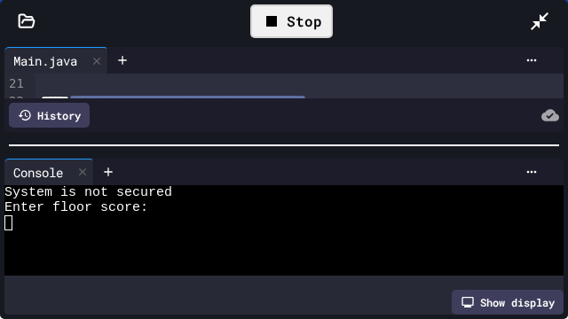
click at [106, 231] on div at bounding box center [275, 238] width 543 height 15
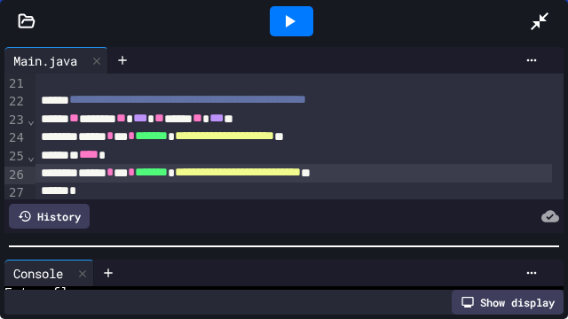
scroll to position [91, 0]
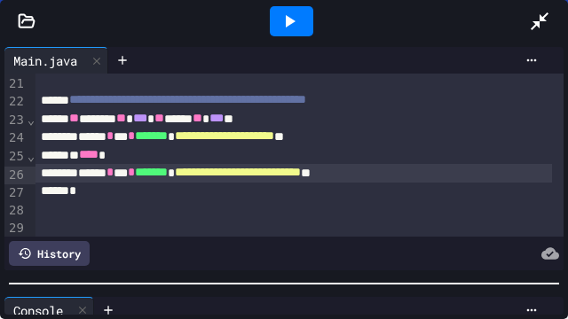
click at [211, 289] on div "**********" at bounding box center [284, 181] width 568 height 277
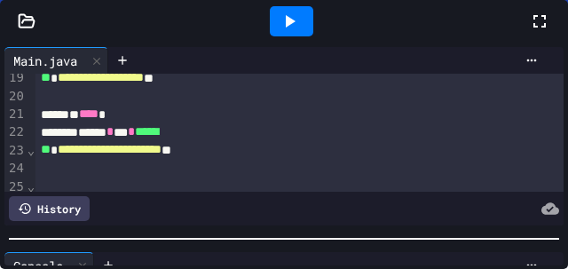
scroll to position [106, 0]
